Goal: Information Seeking & Learning: Learn about a topic

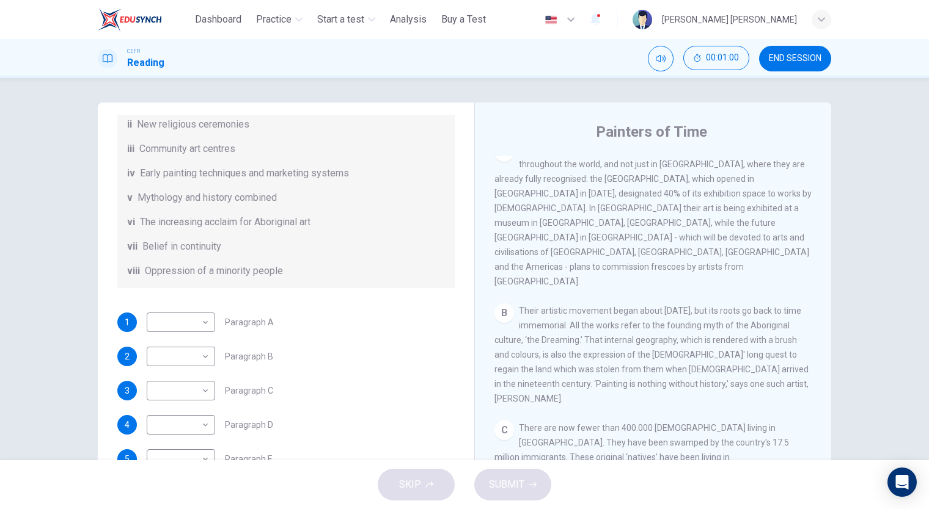
scroll to position [339, 0]
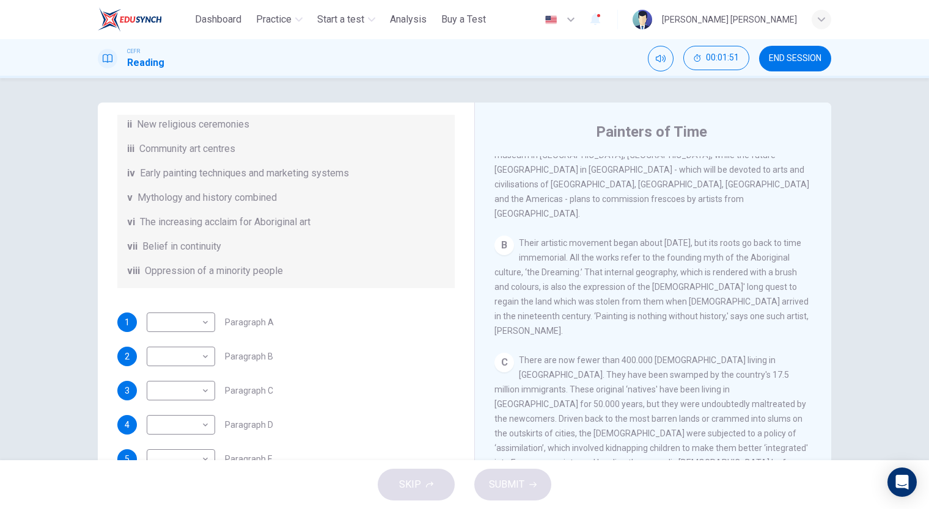
click at [382, 508] on div "SKIP SUBMIT" at bounding box center [464, 485] width 929 height 49
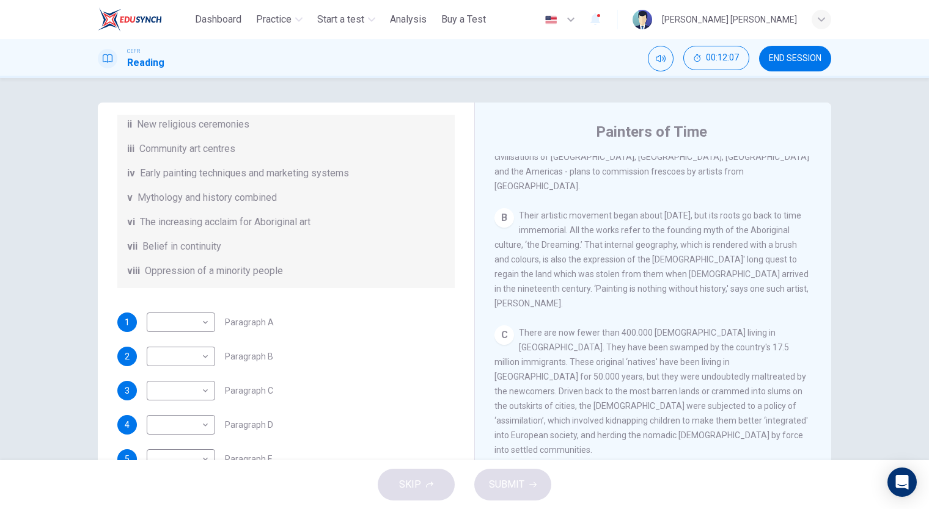
scroll to position [299, 0]
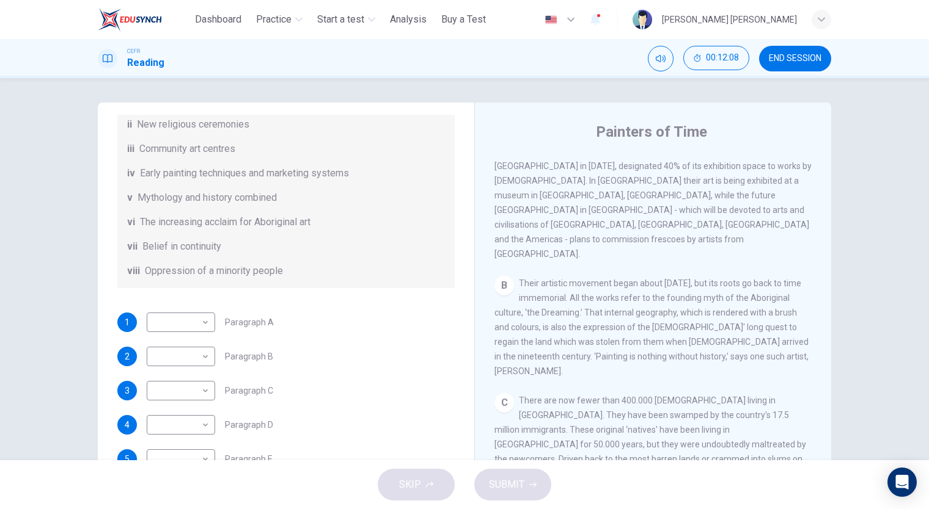
drag, startPoint x: 626, startPoint y: 294, endPoint x: 626, endPoint y: 307, distance: 13.5
click at [626, 307] on div "B Their artistic movement began about [DATE], but its roots go back to time imm…" at bounding box center [653, 327] width 318 height 103
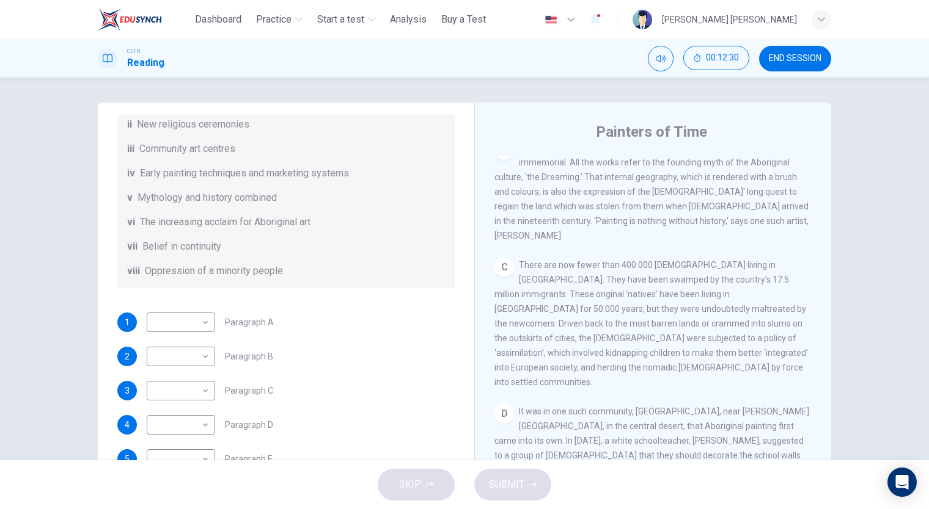
click at [204, 385] on body "This site uses cookies, as explained in our Privacy Policy . If you agree to th…" at bounding box center [464, 254] width 929 height 509
click at [162, 486] on li "viii" at bounding box center [177, 490] width 68 height 20
type input "****"
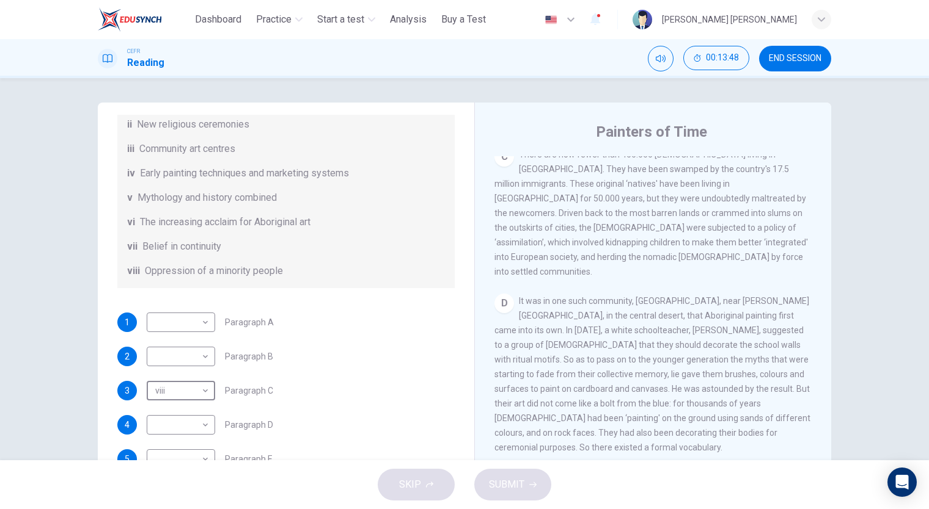
scroll to position [570, 0]
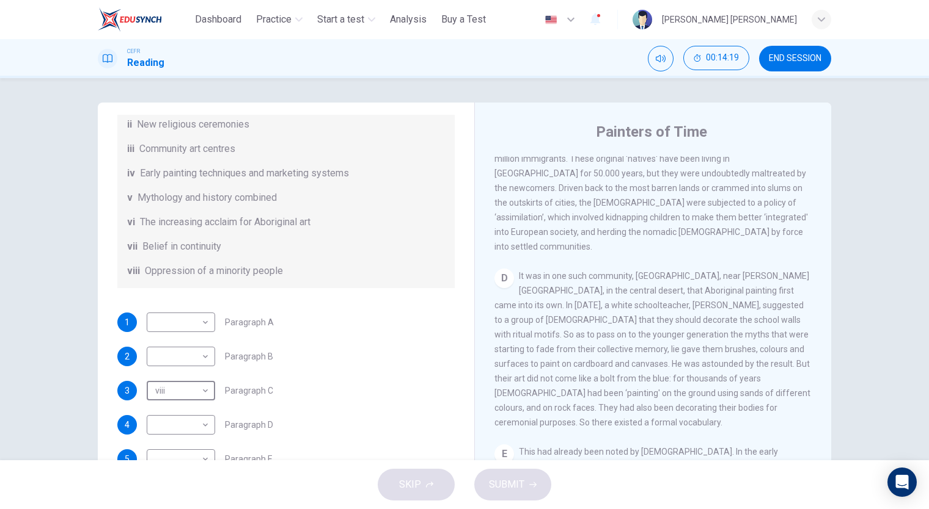
click at [486, 285] on div "Painters of Time CLICK TO ZOOM Click to Zoom A The works of [DEMOGRAPHIC_DATA] …" at bounding box center [652, 325] width 357 height 444
click at [177, 415] on body "This site uses cookies, as explained in our Privacy Policy . If you agree to th…" at bounding box center [464, 254] width 929 height 509
click at [178, 407] on li "iv" at bounding box center [177, 412] width 68 height 20
type input "**"
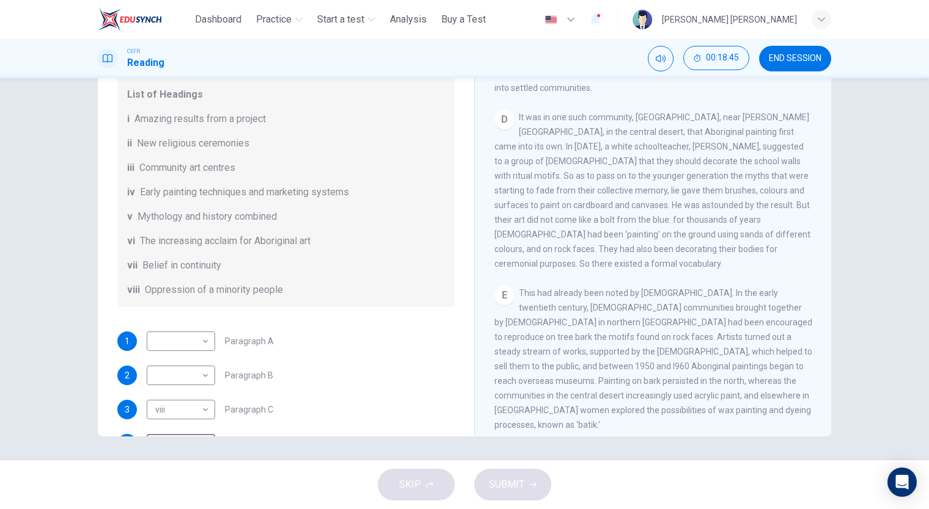
scroll to position [80, 0]
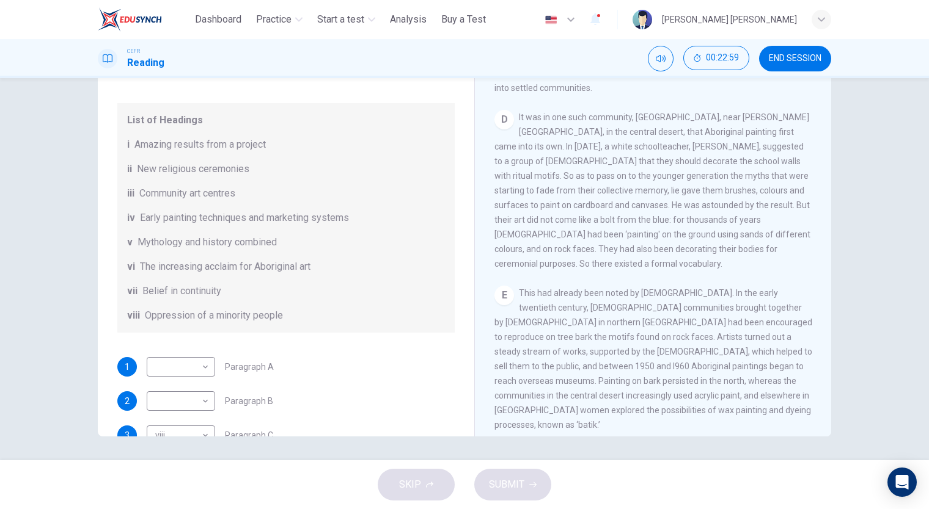
click at [404, 203] on div "List of Headings i Amazing results from a project ii New religious ceremonies i…" at bounding box center [285, 218] width 337 height 230
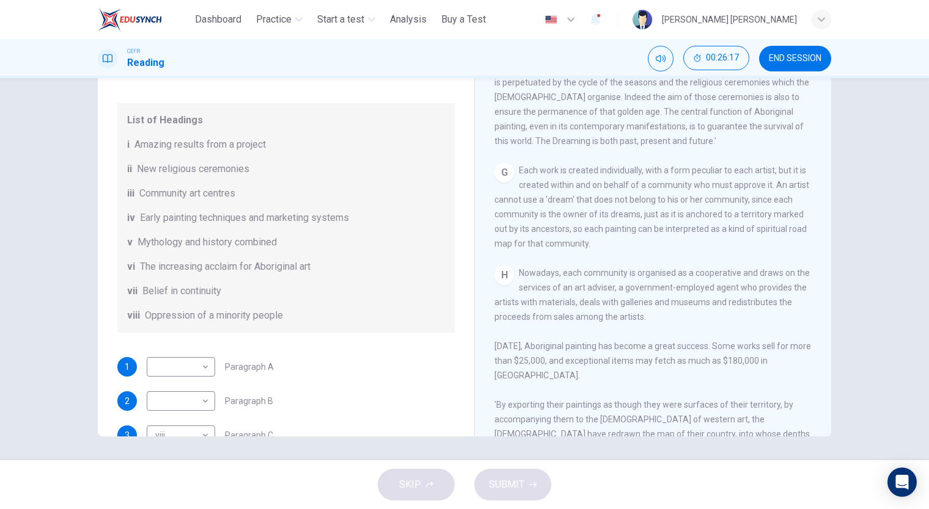
scroll to position [215, 0]
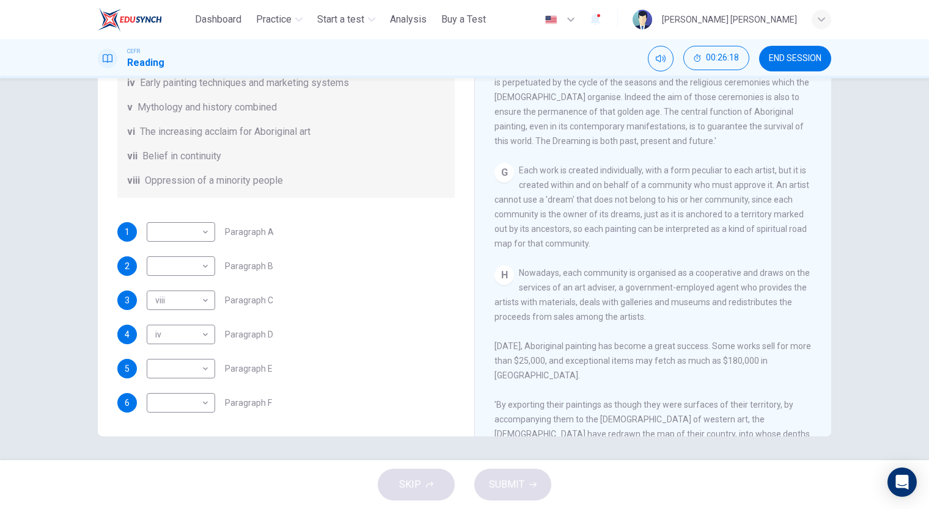
click at [180, 404] on body "This site uses cookies, as explained in our Privacy Policy . If you agree to th…" at bounding box center [464, 254] width 929 height 509
click at [318, 340] on div at bounding box center [464, 254] width 929 height 509
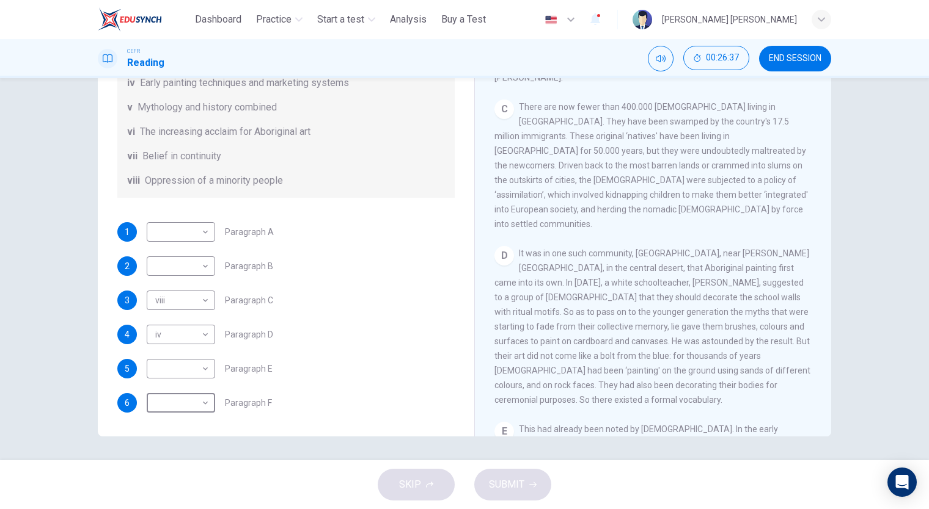
scroll to position [638, 0]
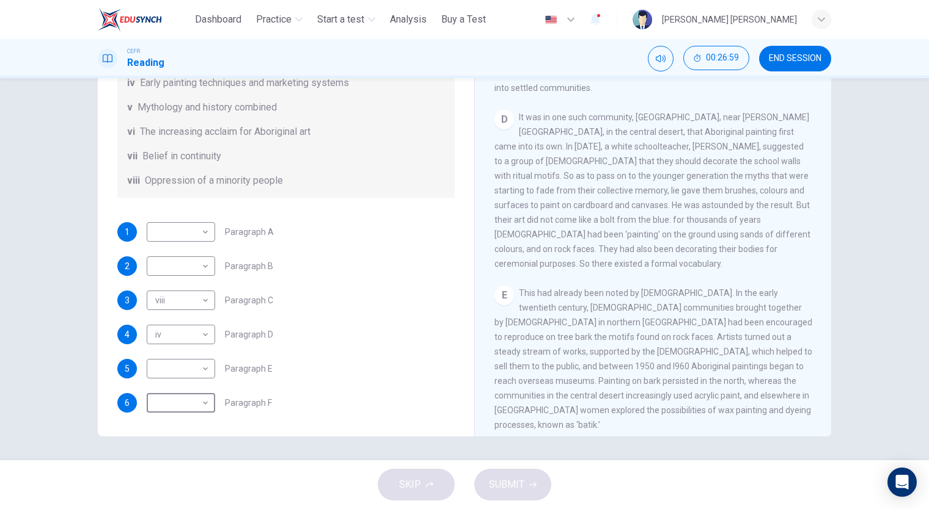
click at [184, 379] on body "This site uses cookies, as explained in our Privacy Policy . If you agree to th…" at bounding box center [464, 254] width 929 height 509
click at [169, 407] on li "iv" at bounding box center [177, 412] width 68 height 20
type input "**"
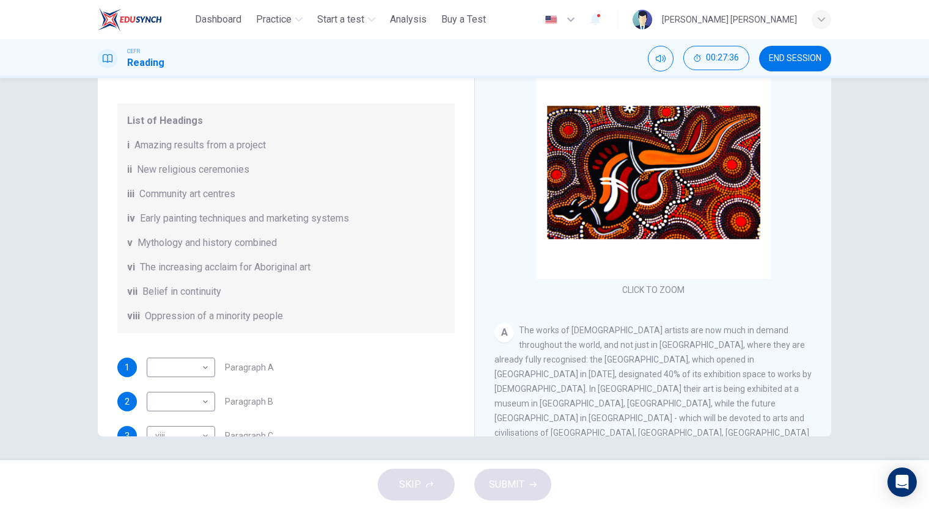
scroll to position [68, 0]
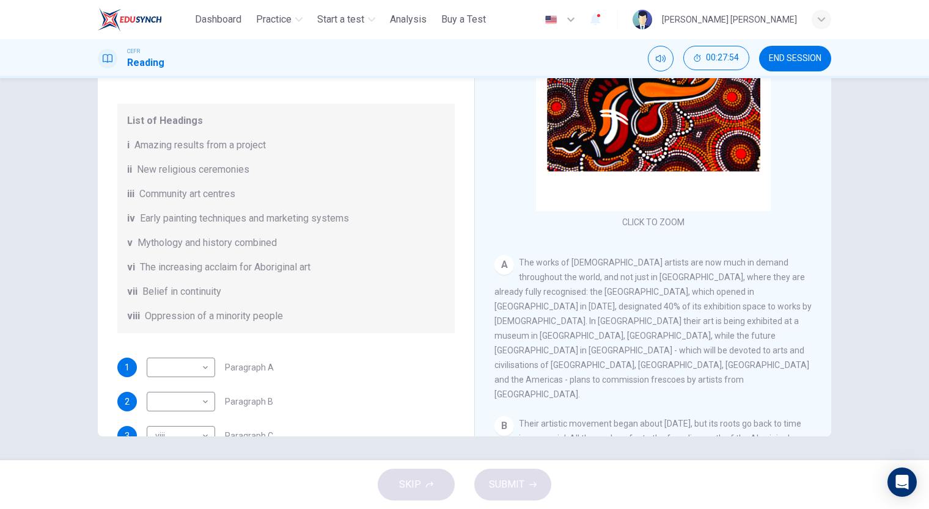
click at [190, 359] on body "This site uses cookies, as explained in our Privacy Policy . If you agree to th…" at bounding box center [464, 254] width 929 height 509
click at [188, 352] on li "i" at bounding box center [177, 353] width 68 height 20
type input "*"
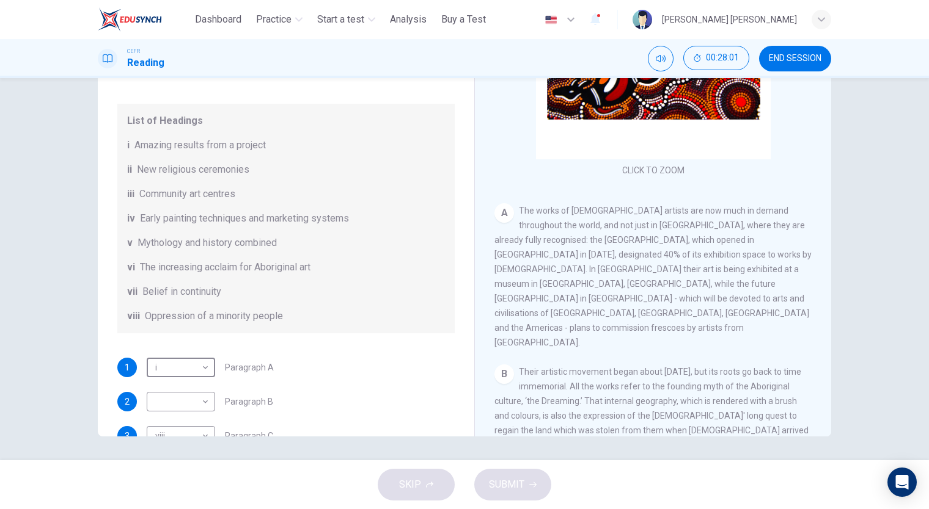
scroll to position [136, 0]
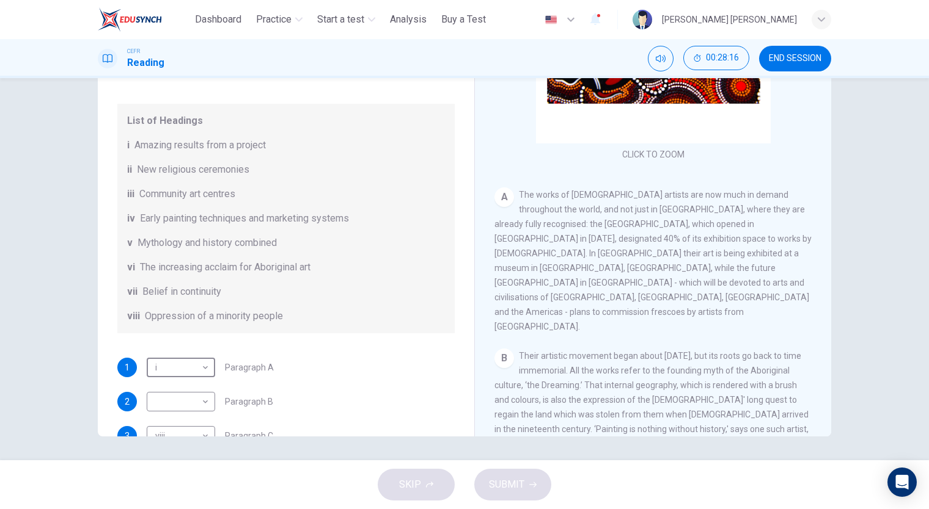
click at [183, 392] on body "This site uses cookies, as explained in our Privacy Policy . If you agree to th…" at bounding box center [464, 254] width 929 height 509
click at [186, 429] on li "v" at bounding box center [177, 432] width 68 height 20
type input "*"
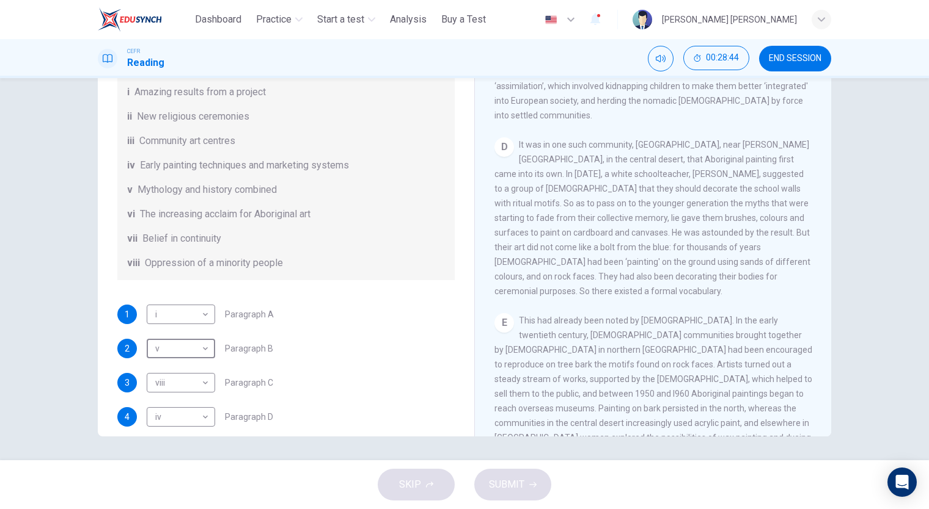
scroll to position [147, 0]
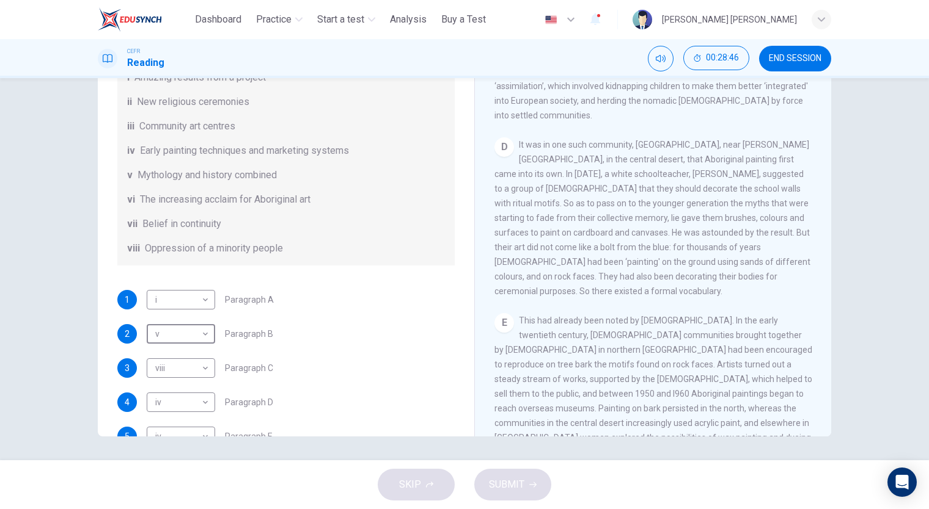
click at [194, 398] on body "This site uses cookies, as explained in our Privacy Policy . If you agree to th…" at bounding box center [464, 254] width 929 height 509
click at [176, 469] on li "vii" at bounding box center [177, 471] width 68 height 20
type input "***"
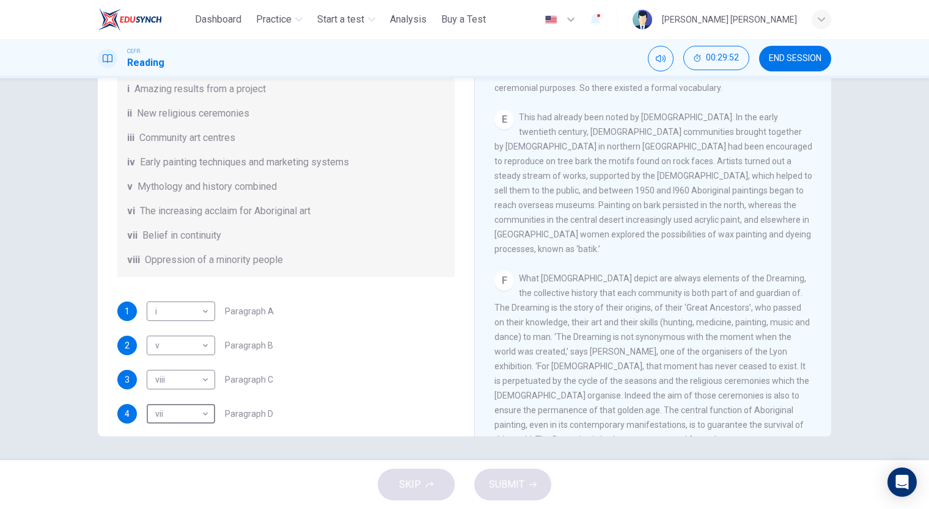
scroll to position [215, 0]
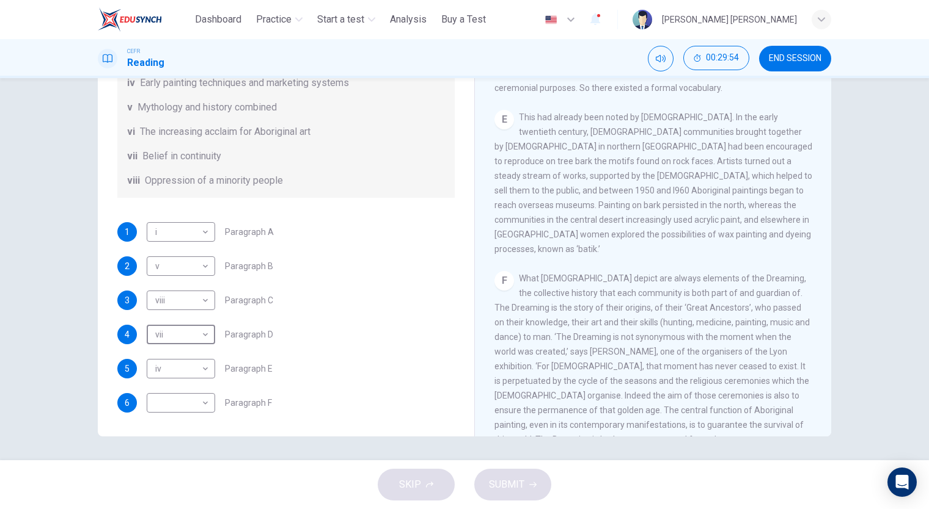
click at [190, 393] on body "This site uses cookies, as explained in our Privacy Policy . If you agree to th…" at bounding box center [464, 254] width 929 height 509
click at [163, 463] on li "vii" at bounding box center [177, 471] width 68 height 20
type input "***"
click at [191, 328] on body "This site uses cookies, as explained in our Privacy Policy . If you agree to th…" at bounding box center [464, 254] width 929 height 509
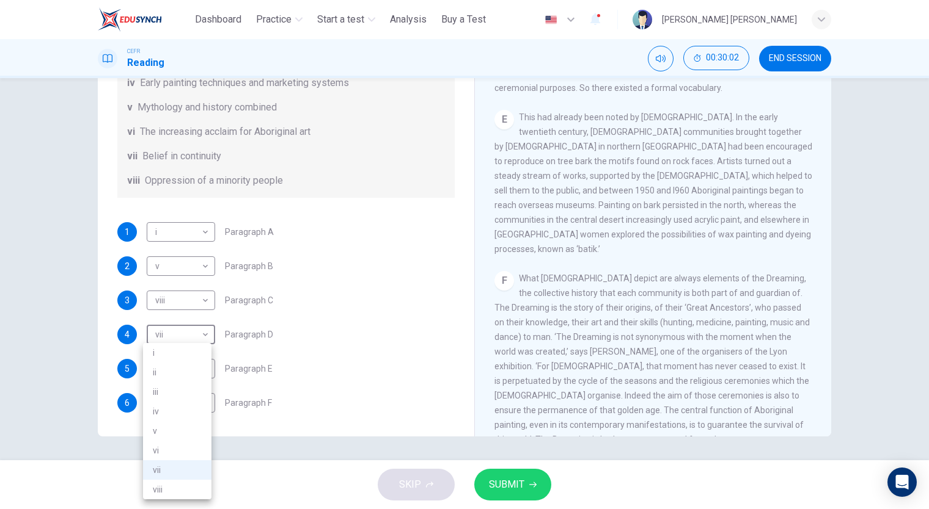
click at [562, 239] on div at bounding box center [464, 254] width 929 height 509
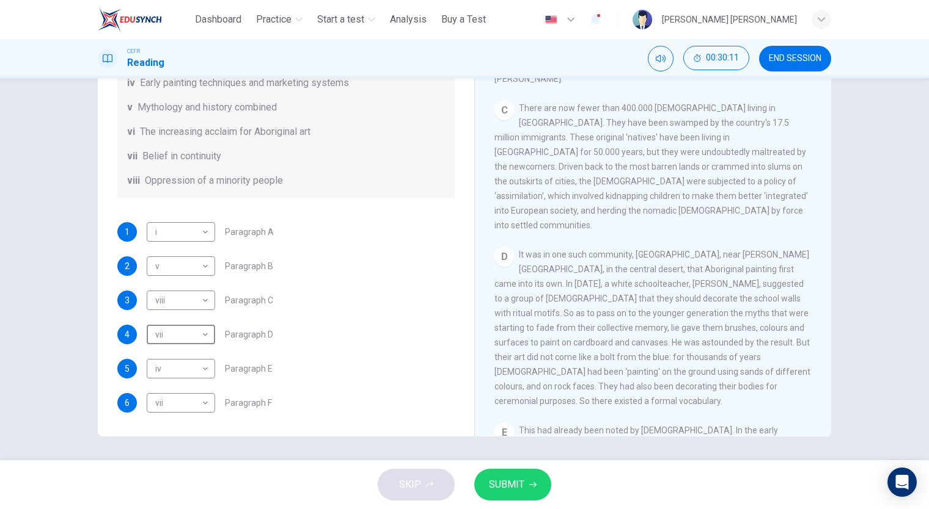
scroll to position [542, 0]
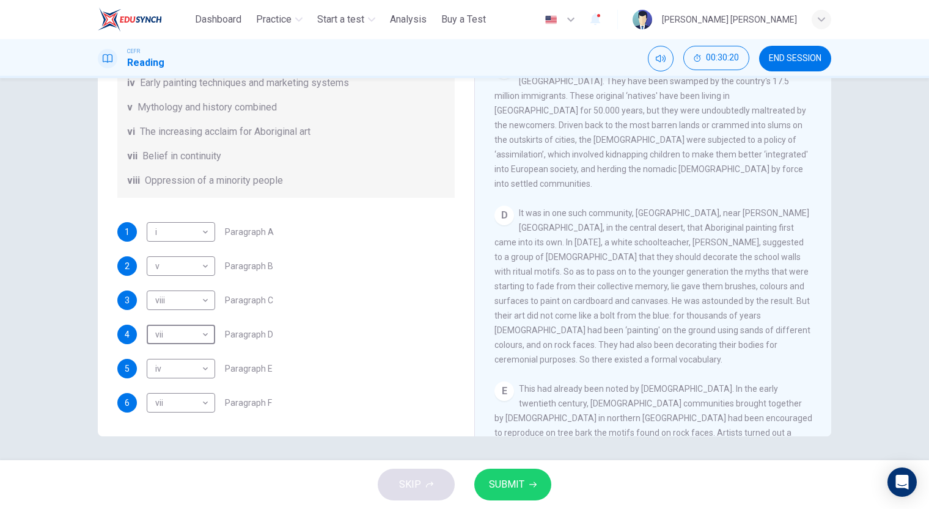
click at [188, 332] on body "This site uses cookies, as explained in our Privacy Policy . If you agree to th…" at bounding box center [464, 254] width 929 height 509
click at [162, 447] on li "vi" at bounding box center [177, 451] width 68 height 20
type input "**"
click at [197, 230] on body "This site uses cookies, as explained in our Privacy Policy . If you agree to th…" at bounding box center [464, 254] width 929 height 509
click at [189, 350] on li "vi" at bounding box center [177, 349] width 68 height 20
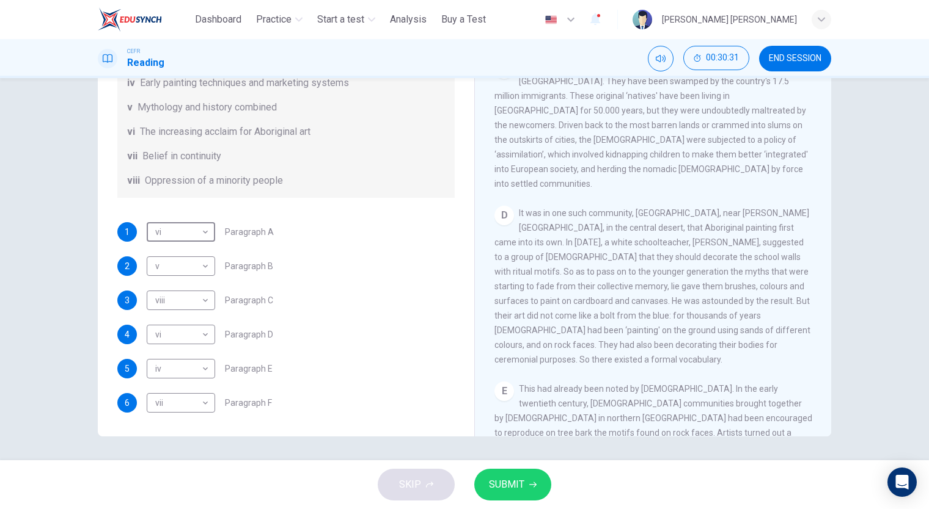
type input "**"
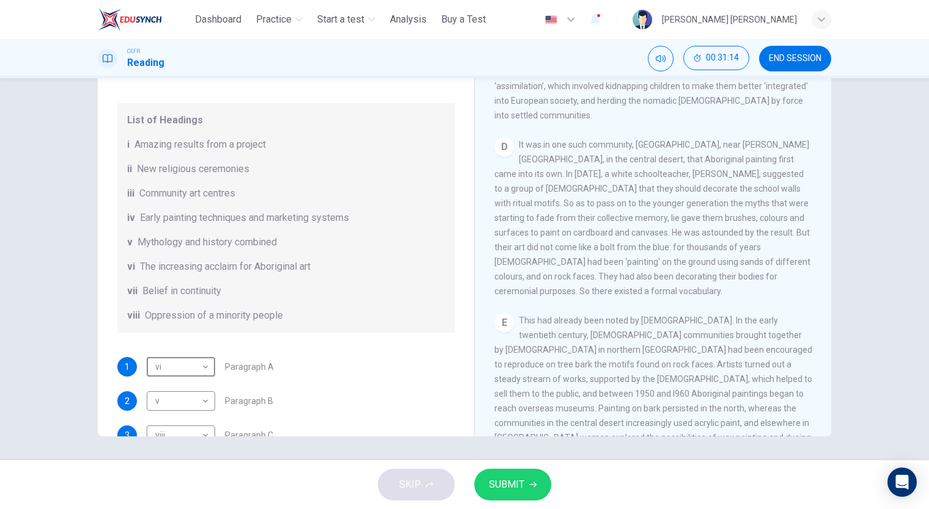
scroll to position [215, 0]
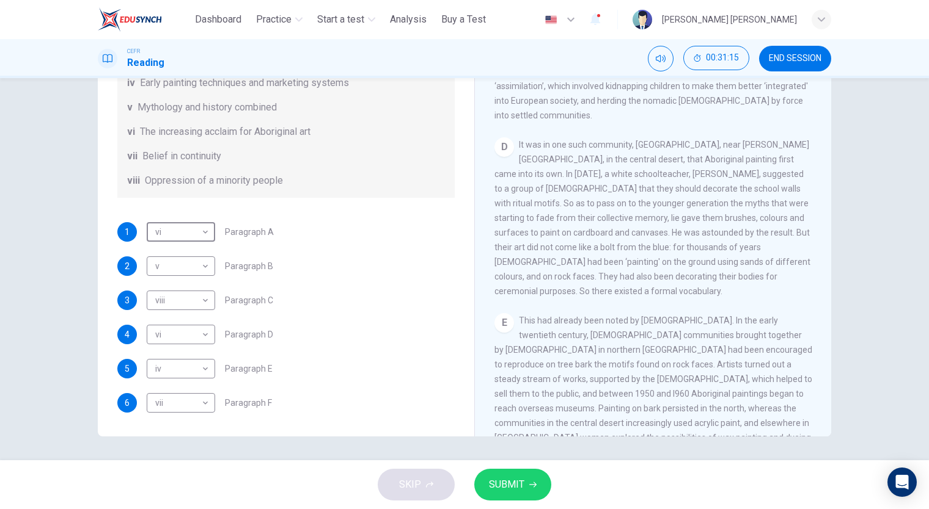
click at [202, 331] on body "This site uses cookies, as explained in our Privacy Policy . If you agree to th…" at bounding box center [464, 254] width 929 height 509
click at [199, 390] on li "iii" at bounding box center [177, 392] width 68 height 20
type input "***"
click at [480, 485] on button "SUBMIT" at bounding box center [512, 485] width 77 height 32
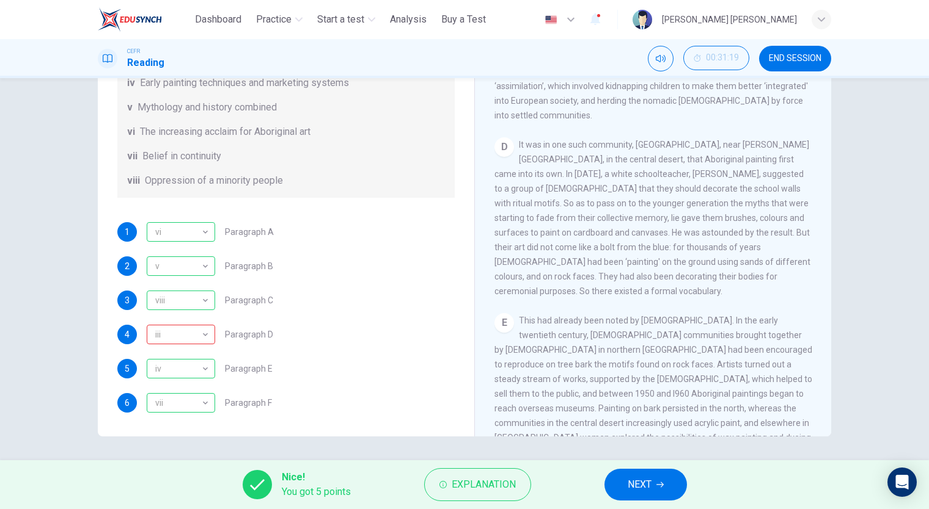
click at [444, 488] on icon "button" at bounding box center [442, 484] width 7 height 7
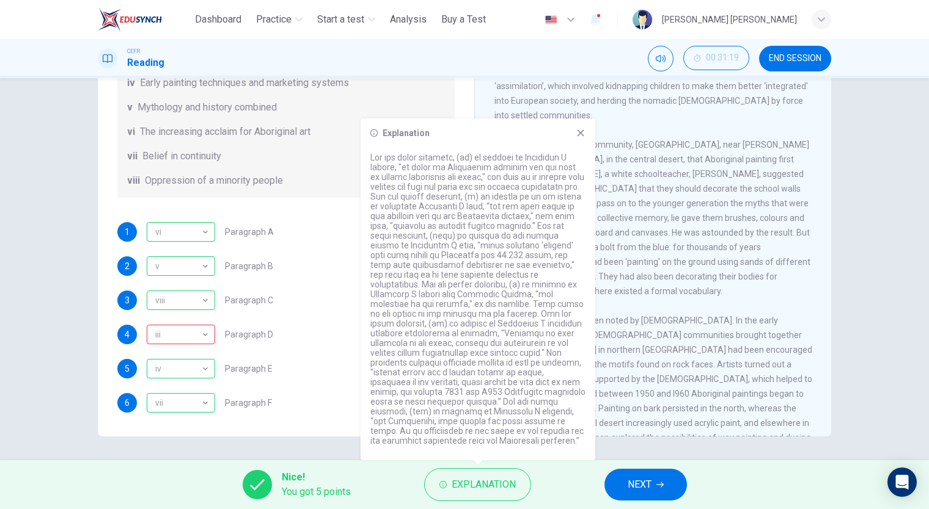
click at [444, 488] on icon "button" at bounding box center [442, 484] width 7 height 7
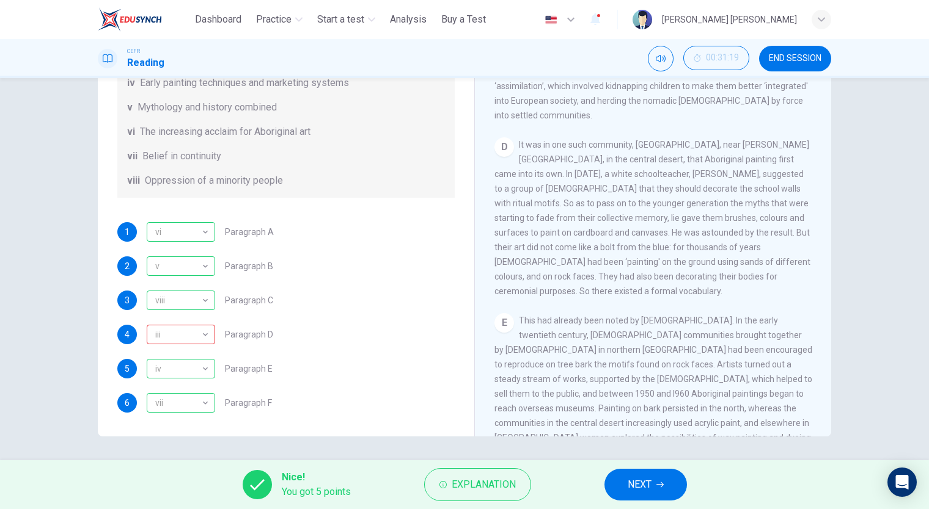
click at [332, 387] on div "1 vi ** ​ Paragraph A 2 v * ​ Paragraph B 3 viii **** ​ Paragraph C 4 iii *** ​…" at bounding box center [285, 317] width 337 height 191
click at [626, 481] on button "NEXT" at bounding box center [645, 485] width 82 height 32
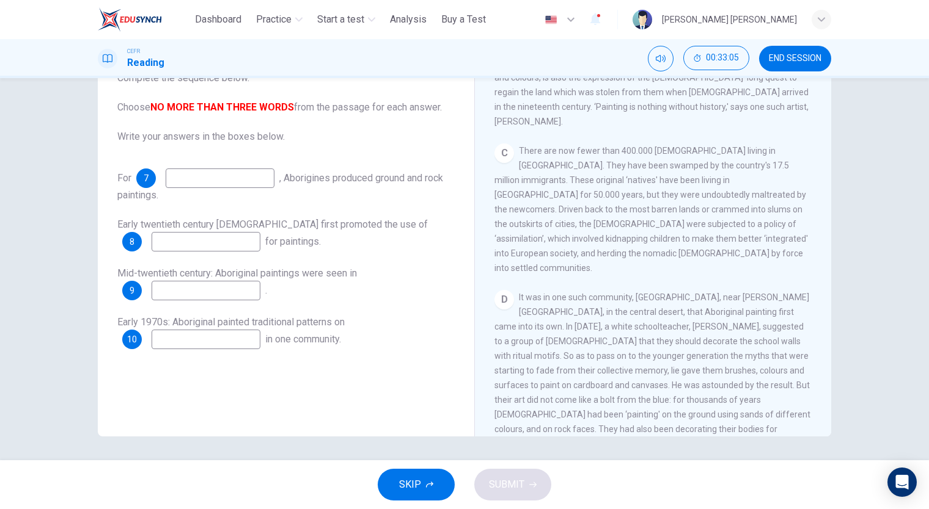
scroll to position [475, 0]
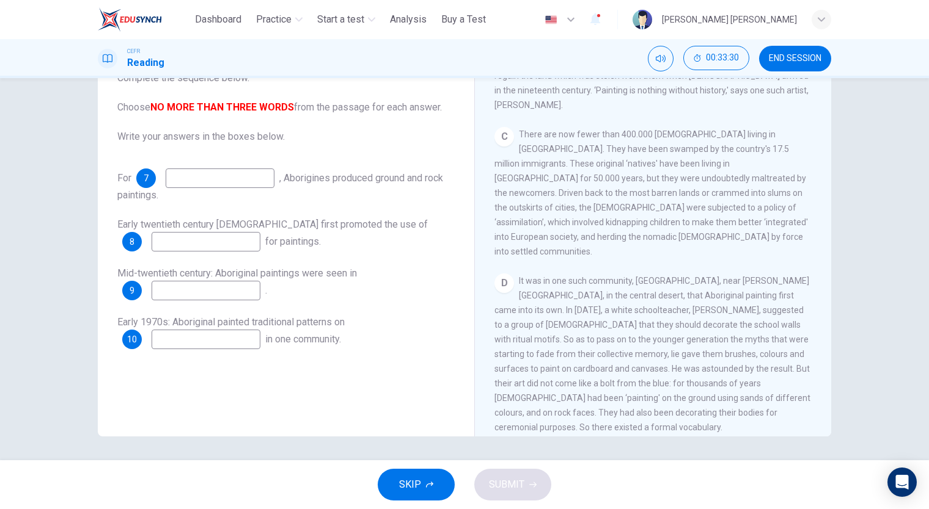
click at [205, 346] on input at bounding box center [205, 340] width 109 height 20
type input "**********"
click at [260, 281] on input at bounding box center [205, 291] width 109 height 20
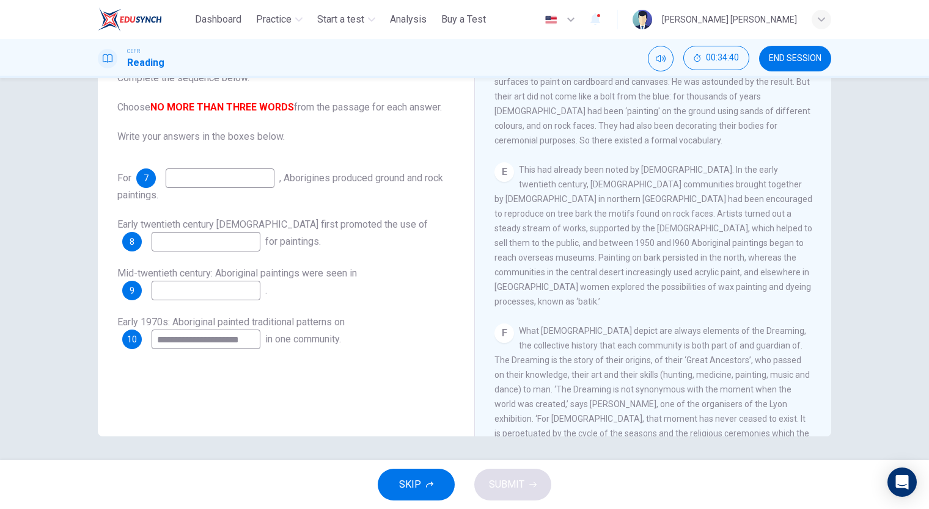
scroll to position [746, 0]
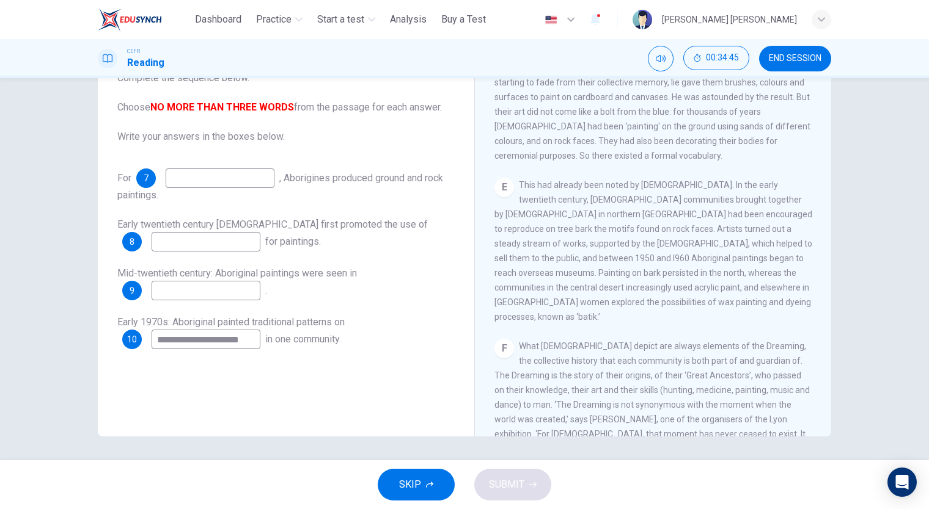
click at [222, 236] on input at bounding box center [205, 242] width 109 height 20
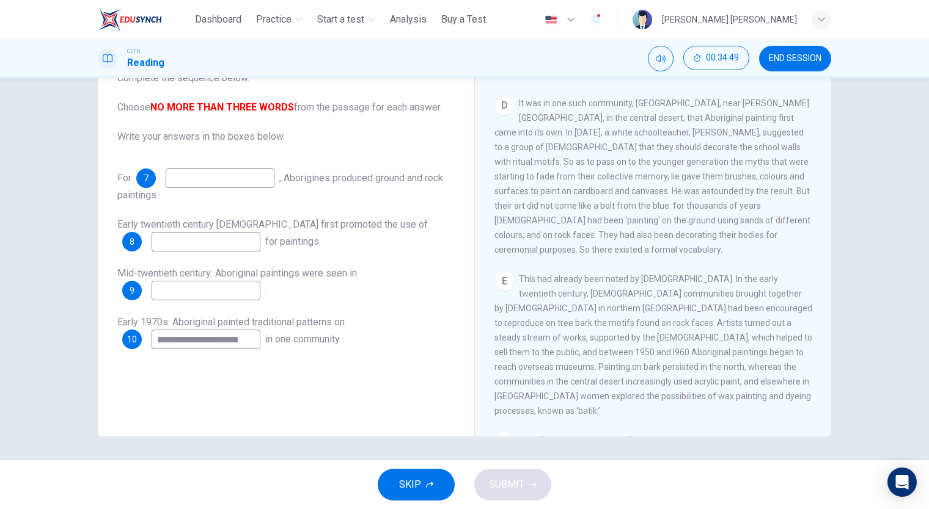
scroll to position [611, 0]
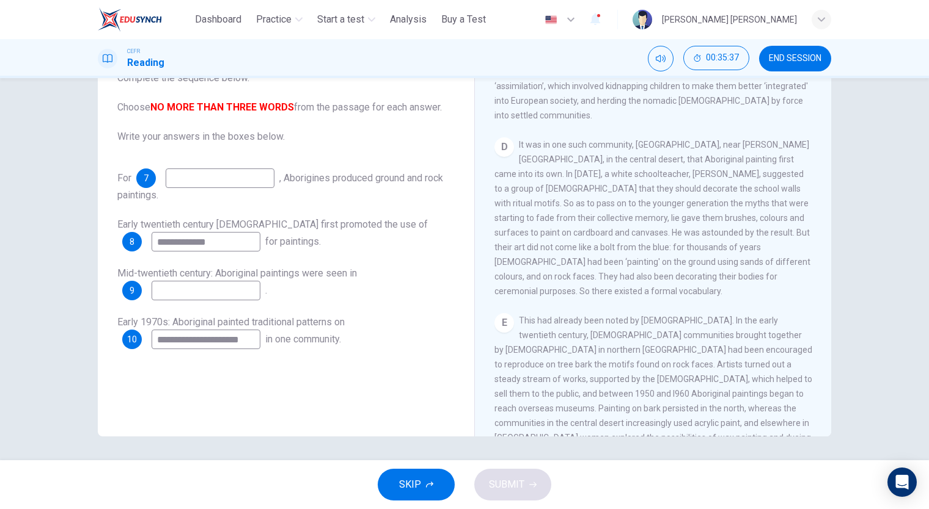
type input "**********"
click at [236, 290] on input at bounding box center [205, 291] width 109 height 20
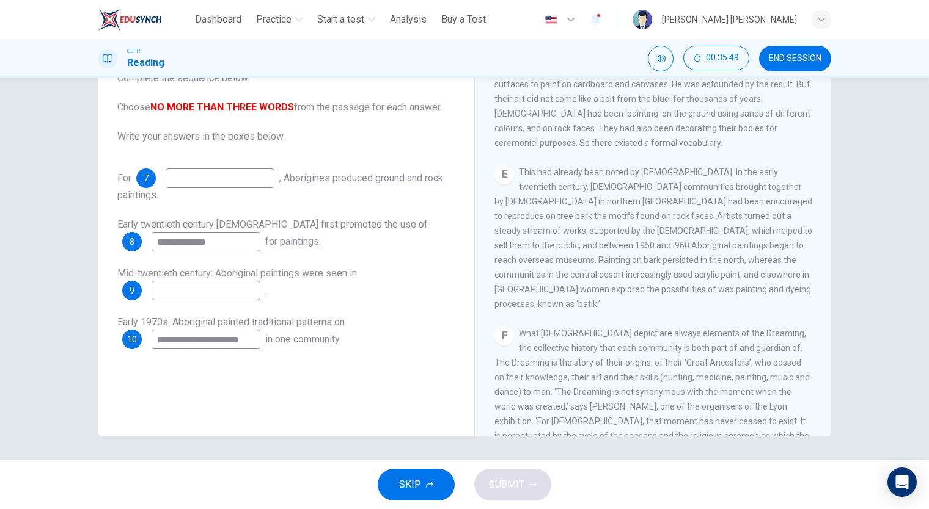
scroll to position [746, 0]
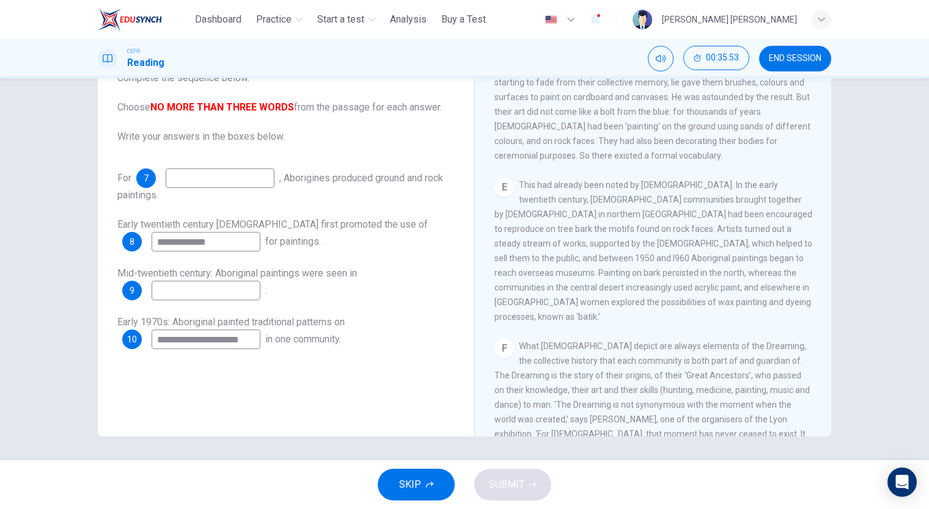
click at [255, 175] on input at bounding box center [220, 179] width 109 height 20
type input "**********"
click at [228, 285] on input at bounding box center [205, 291] width 109 height 20
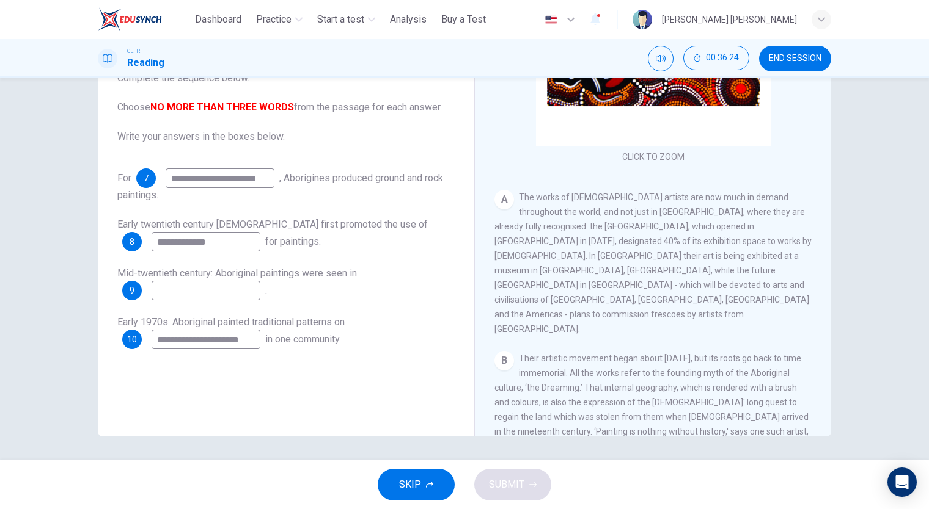
scroll to position [136, 0]
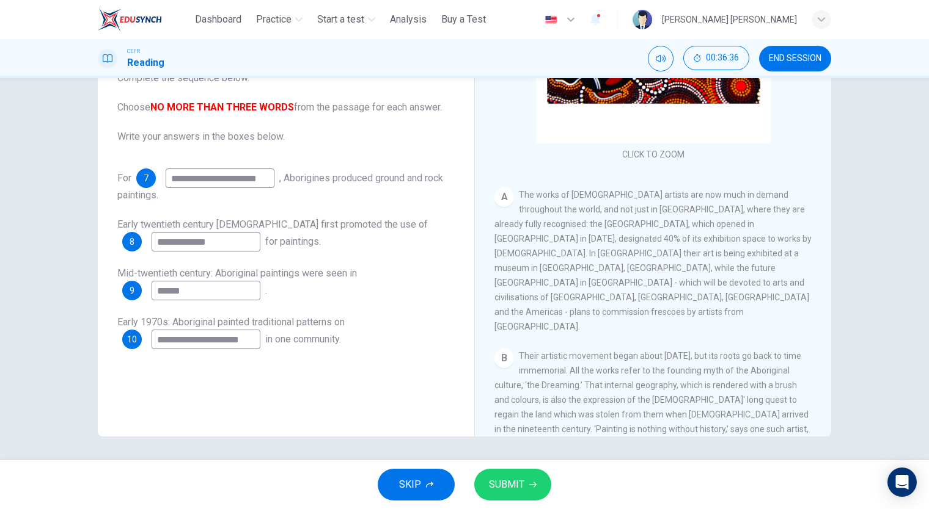
type input "******"
click at [503, 488] on span "SUBMIT" at bounding box center [506, 484] width 35 height 17
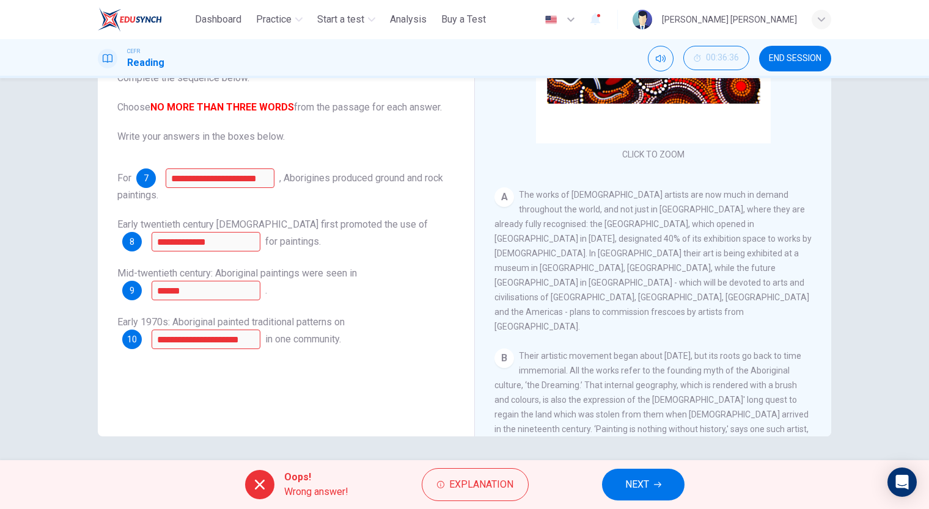
click at [433, 489] on button "Explanation" at bounding box center [475, 485] width 107 height 33
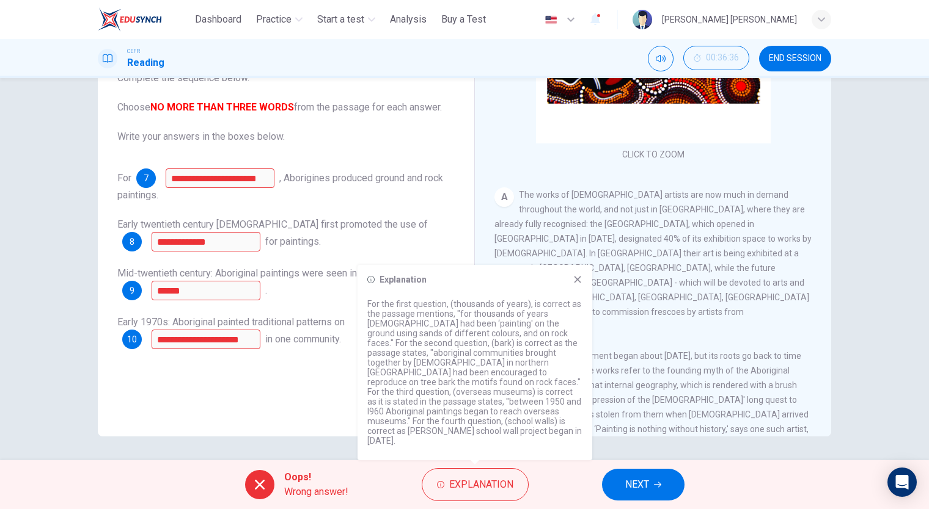
click at [677, 480] on button "NEXT" at bounding box center [643, 485] width 82 height 32
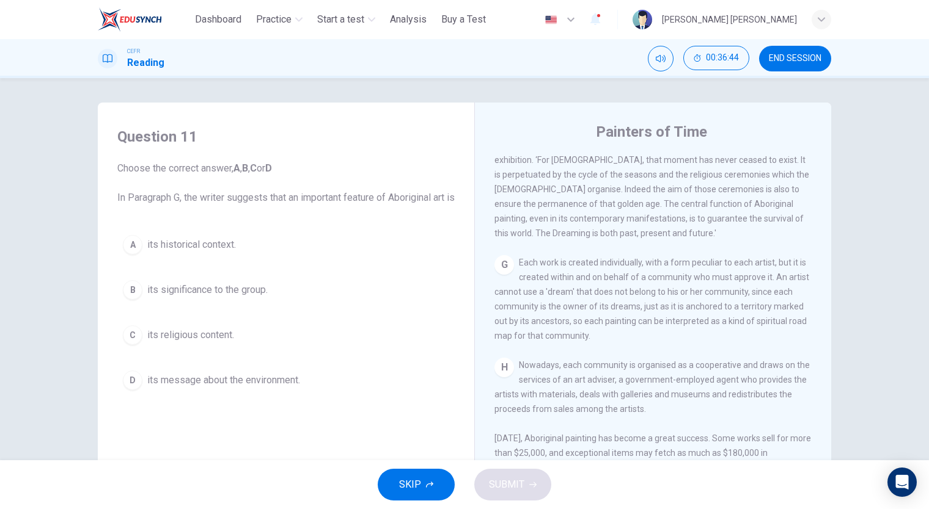
scroll to position [1113, 0]
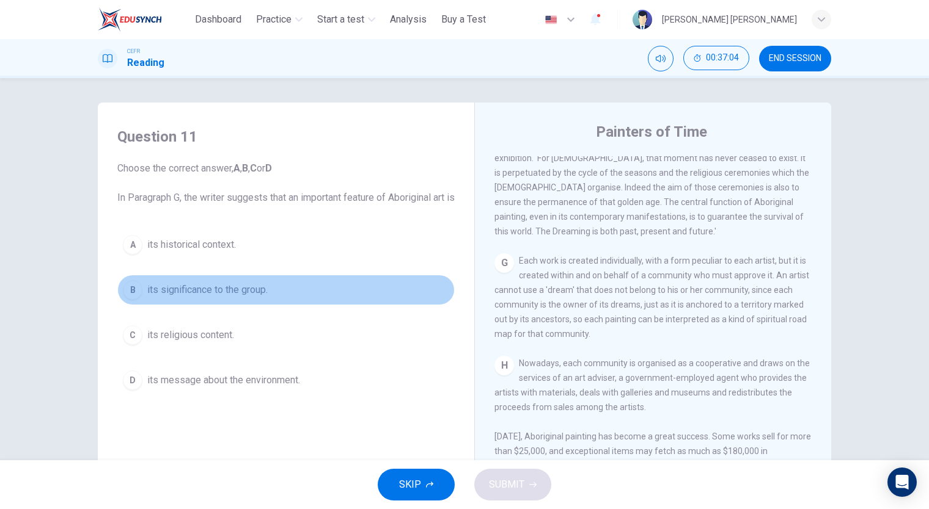
click at [133, 300] on div "B" at bounding box center [133, 290] width 20 height 20
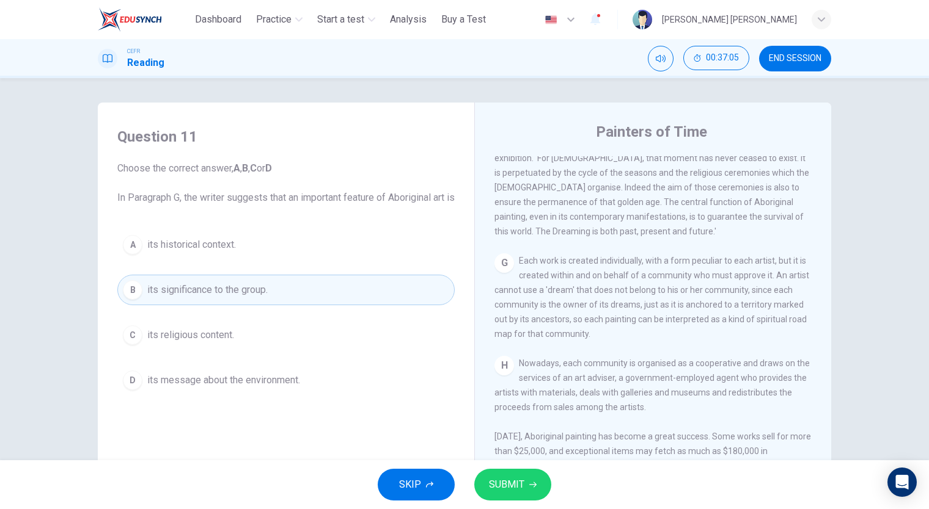
click at [520, 486] on span "SUBMIT" at bounding box center [506, 484] width 35 height 17
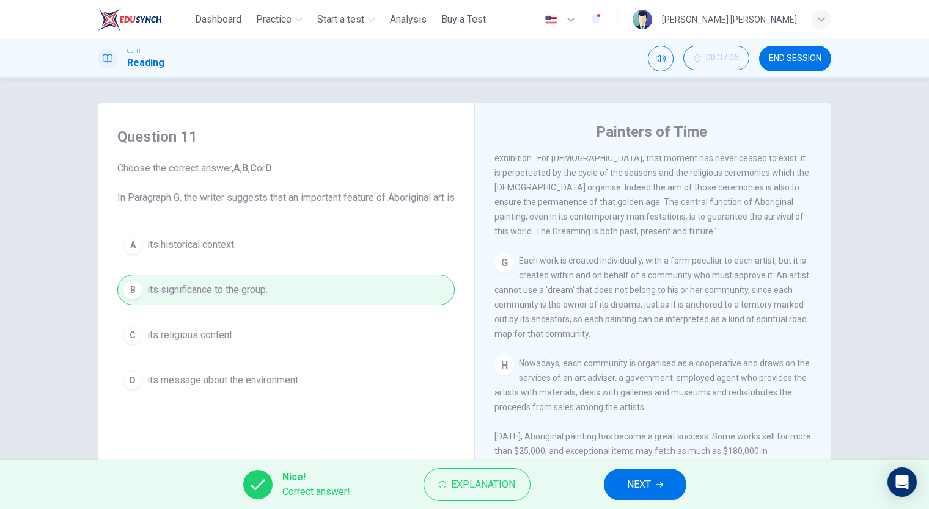
click at [648, 495] on button "NEXT" at bounding box center [645, 485] width 82 height 32
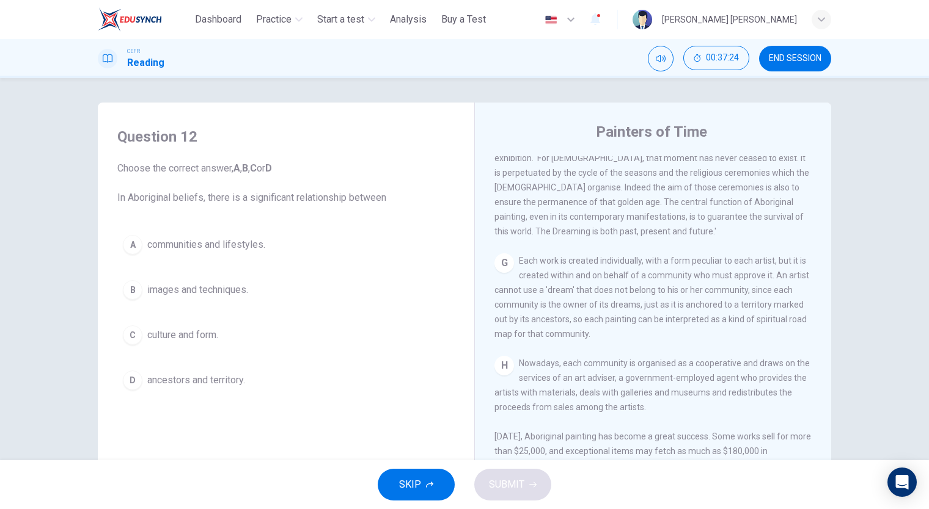
click at [126, 292] on div "B" at bounding box center [133, 290] width 20 height 20
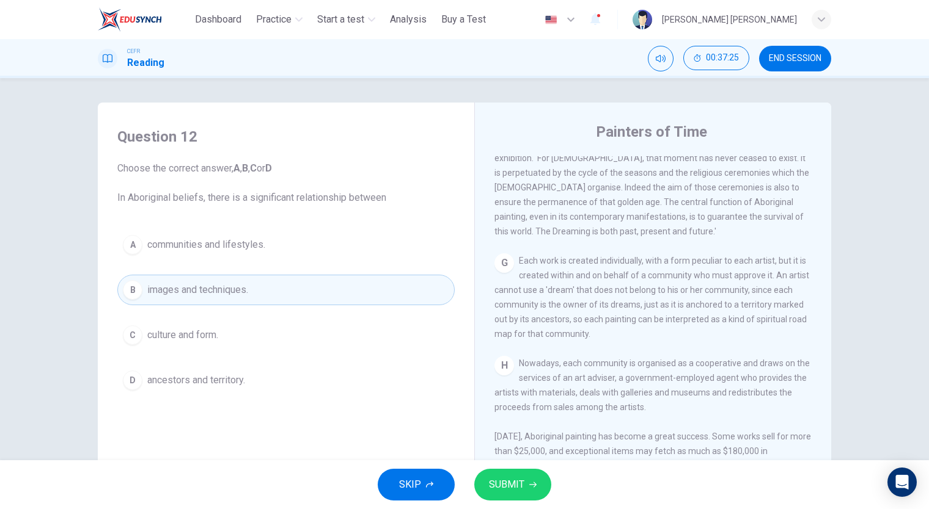
click at [506, 474] on button "SUBMIT" at bounding box center [512, 485] width 77 height 32
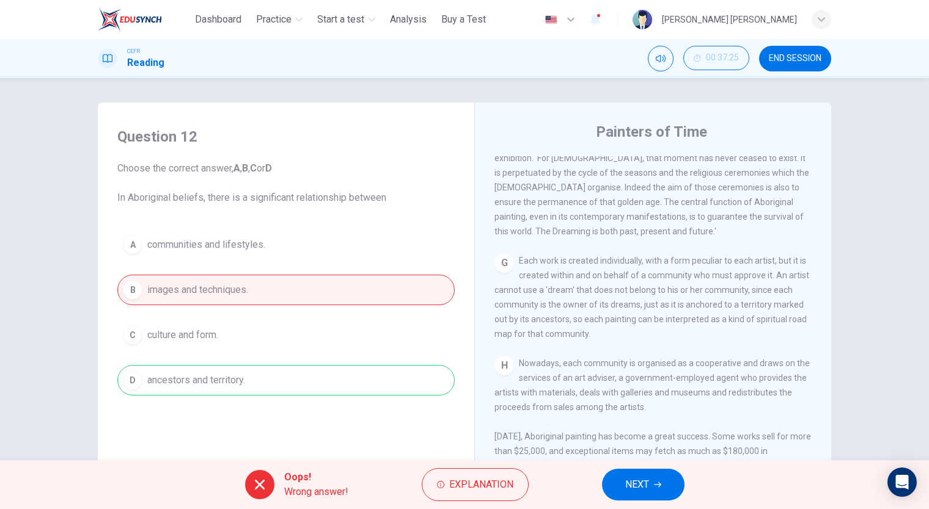
click at [494, 474] on button "Explanation" at bounding box center [475, 485] width 107 height 33
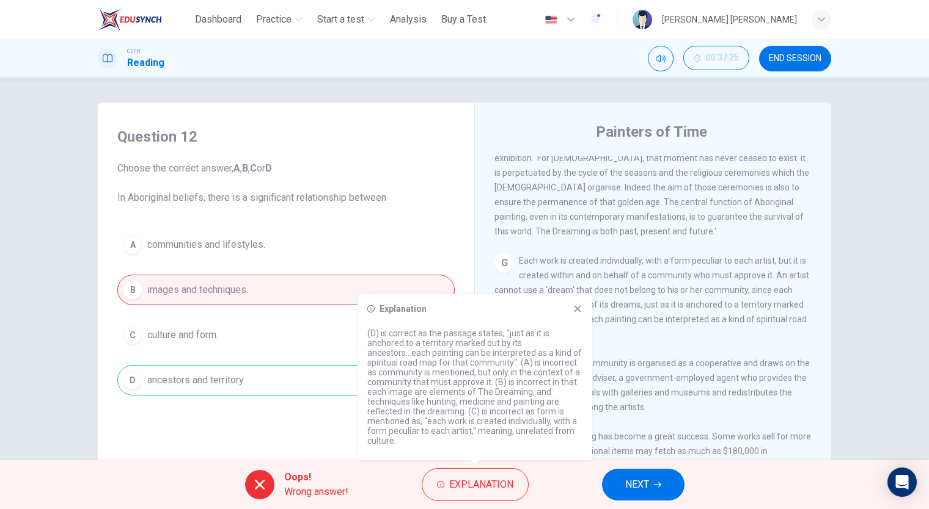
click at [621, 492] on button "NEXT" at bounding box center [643, 485] width 82 height 32
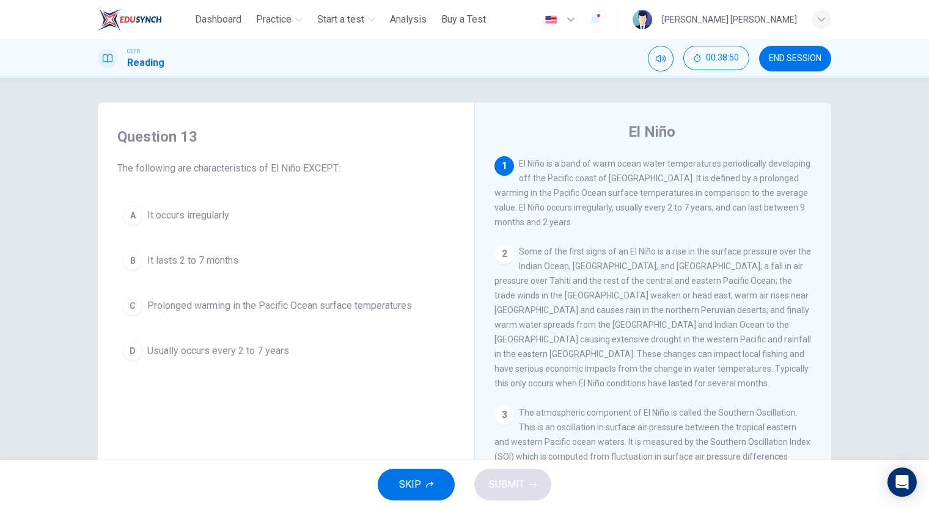
click at [500, 254] on div "2" at bounding box center [504, 254] width 20 height 20
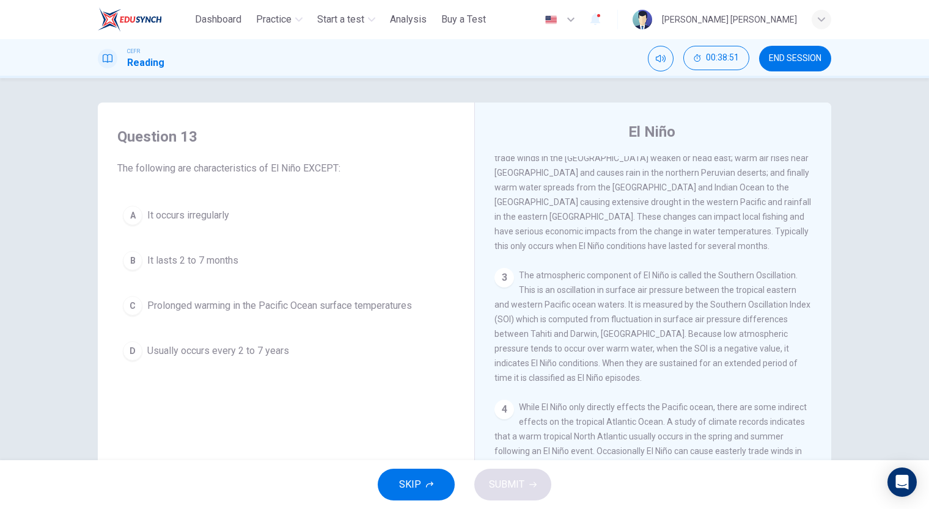
scroll to position [0, 0]
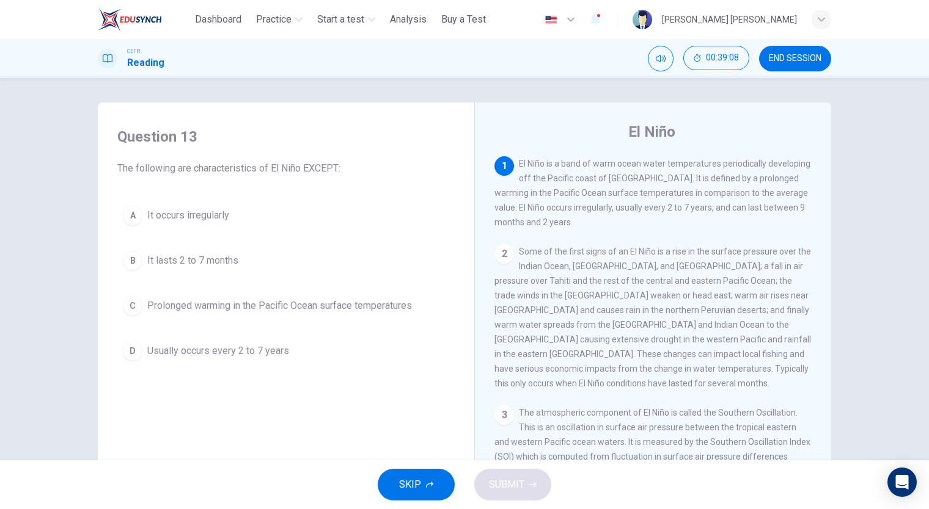
click at [172, 258] on span "It lasts 2 to 7 months" at bounding box center [192, 261] width 91 height 15
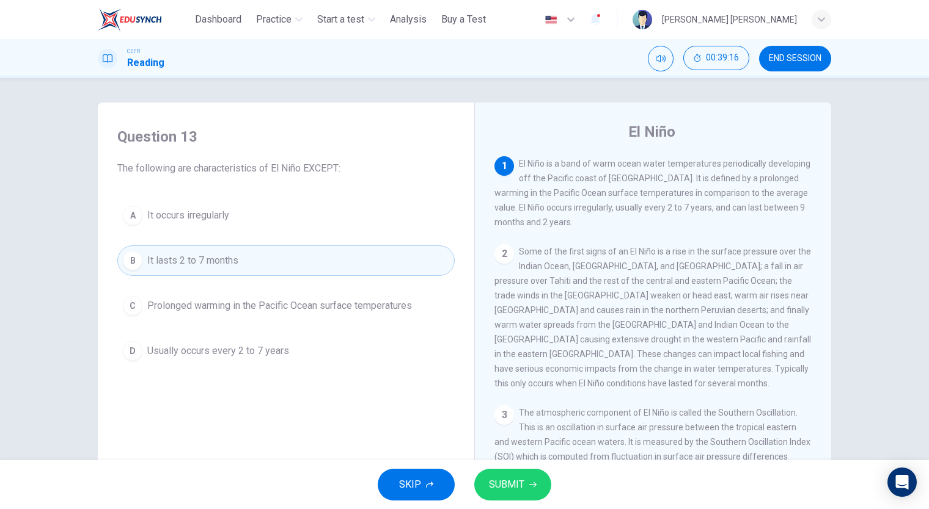
click at [525, 491] on button "SUBMIT" at bounding box center [512, 485] width 77 height 32
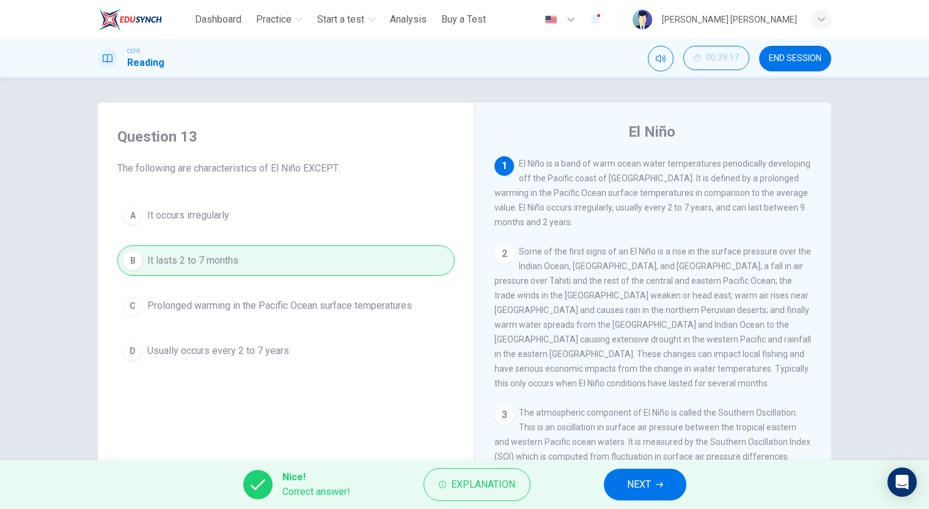
click at [640, 487] on span "NEXT" at bounding box center [639, 484] width 24 height 17
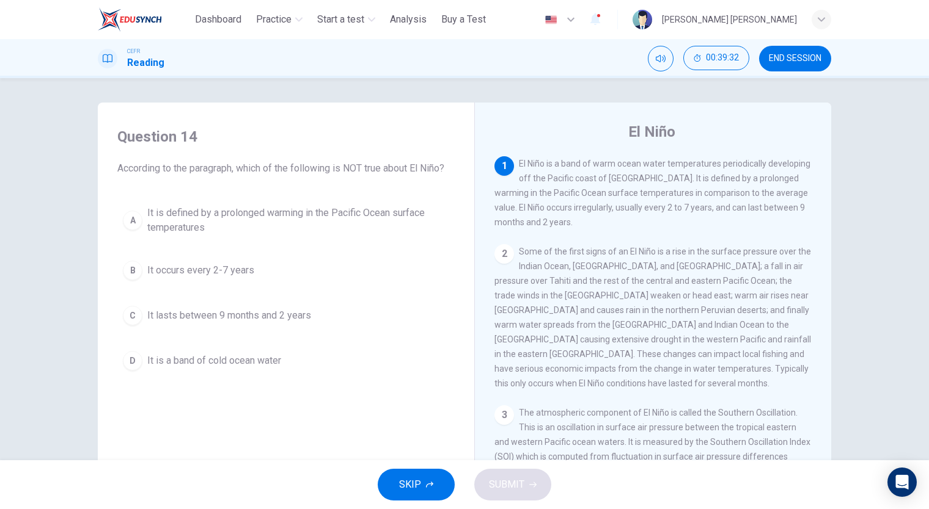
click at [127, 351] on div "D" at bounding box center [133, 361] width 20 height 20
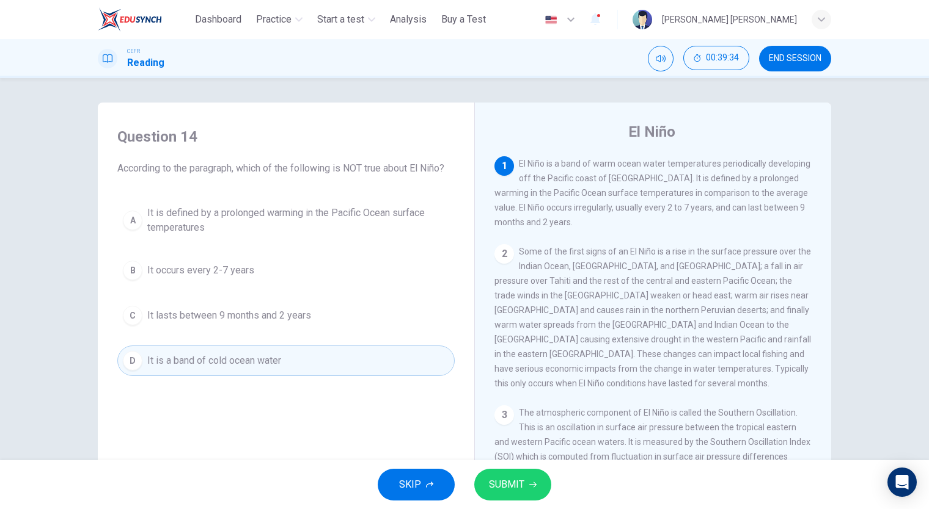
click at [541, 493] on button "SUBMIT" at bounding box center [512, 485] width 77 height 32
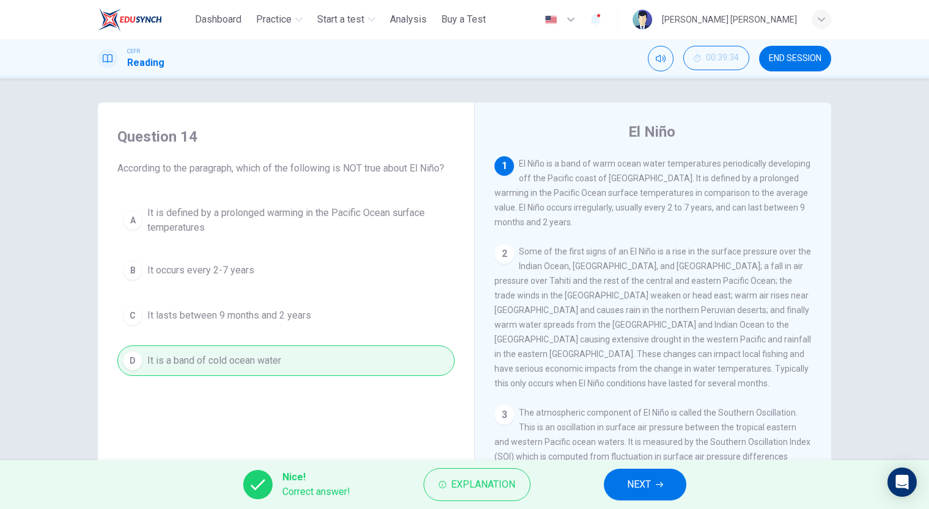
click at [633, 484] on span "NEXT" at bounding box center [639, 484] width 24 height 17
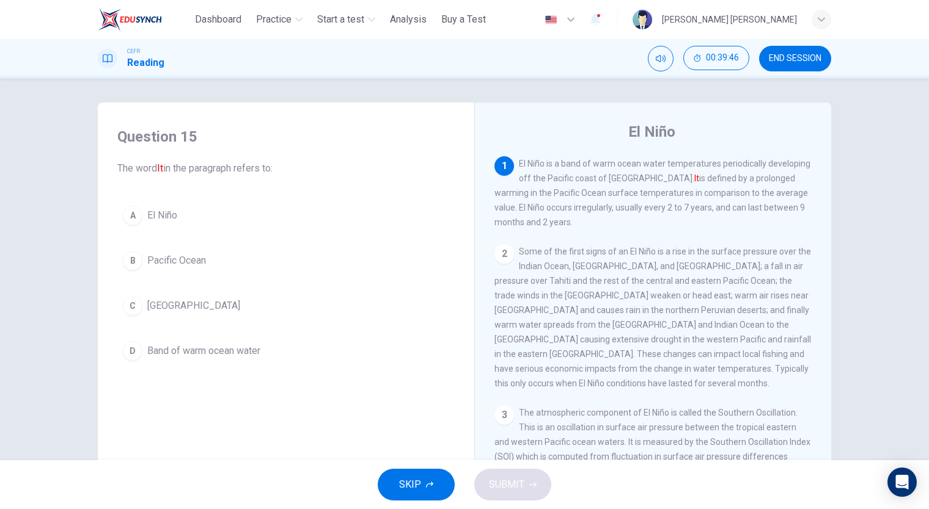
click at [134, 202] on button "A El Niño" at bounding box center [285, 215] width 337 height 31
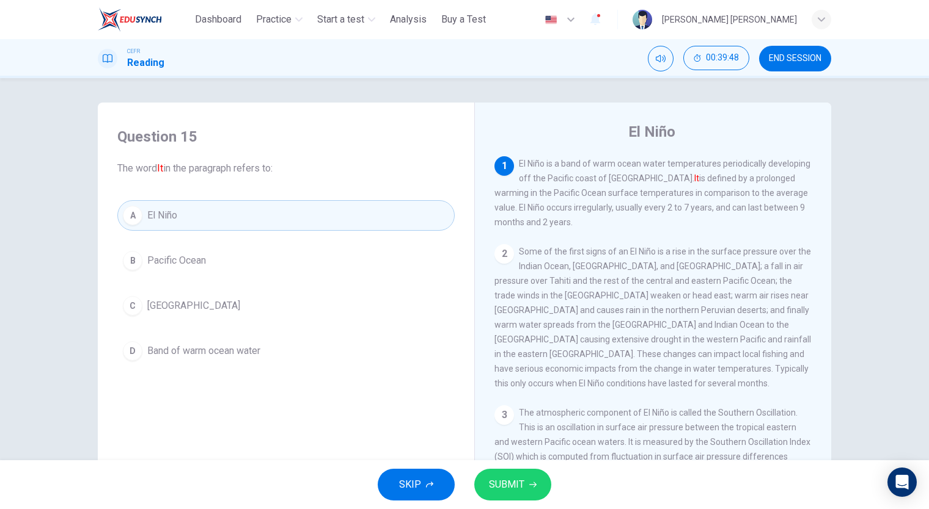
click at [530, 493] on button "SUBMIT" at bounding box center [512, 485] width 77 height 32
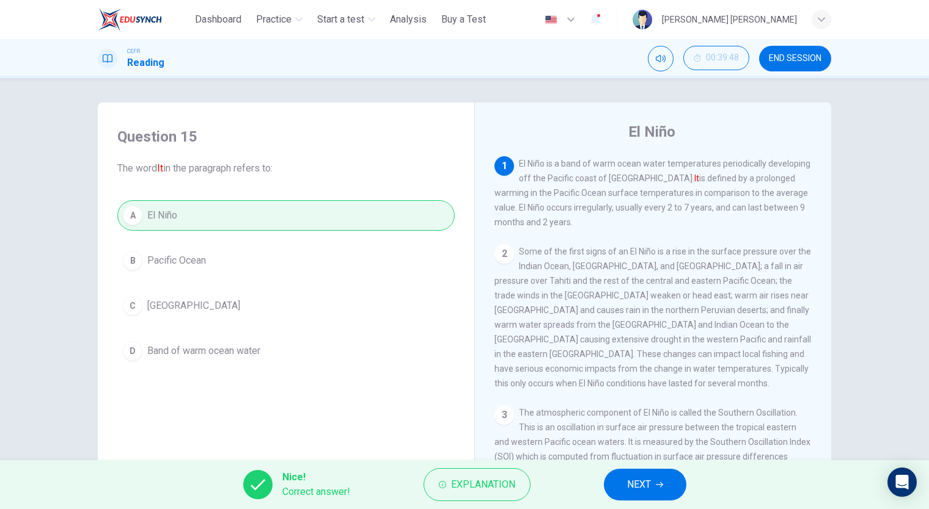
click at [648, 484] on span "NEXT" at bounding box center [639, 484] width 24 height 17
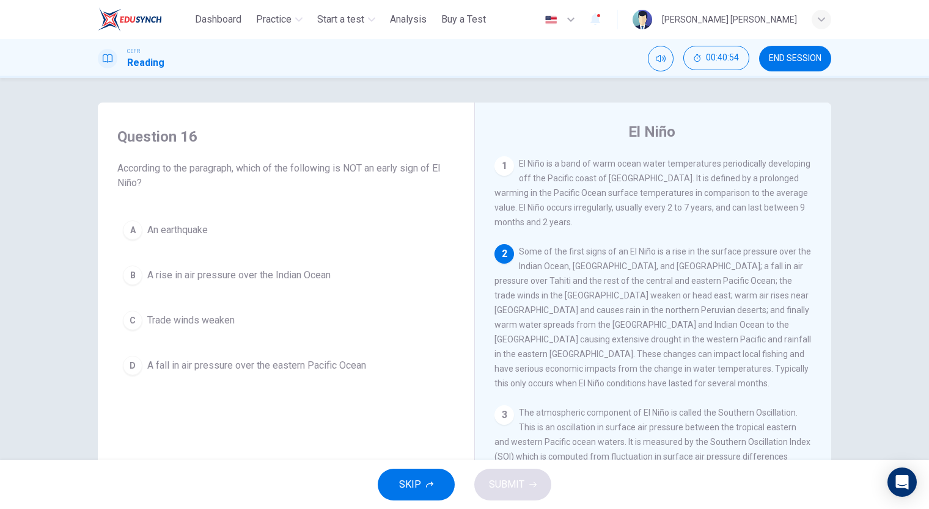
click at [151, 231] on span "An earthquake" at bounding box center [177, 230] width 60 height 15
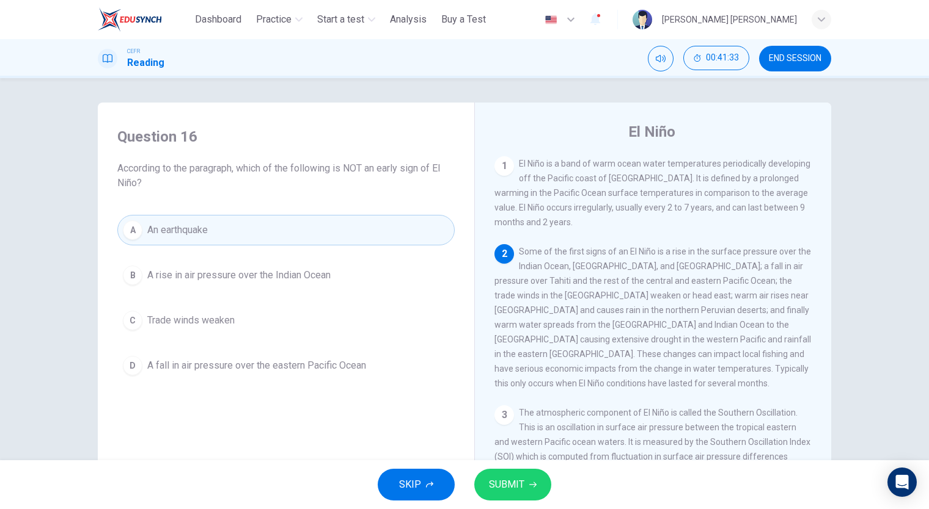
scroll to position [27, 0]
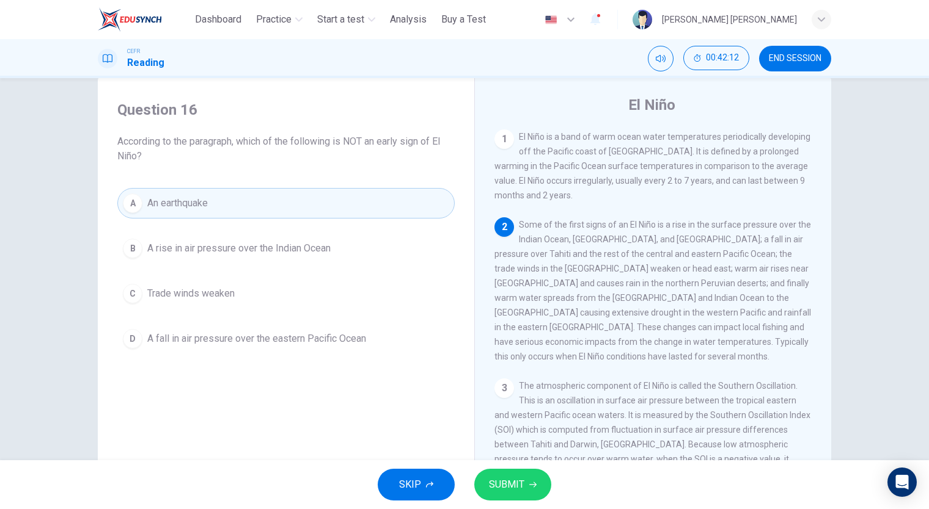
click at [480, 470] on div "SKIP SUBMIT" at bounding box center [464, 485] width 929 height 49
click at [506, 489] on span "SUBMIT" at bounding box center [506, 484] width 35 height 17
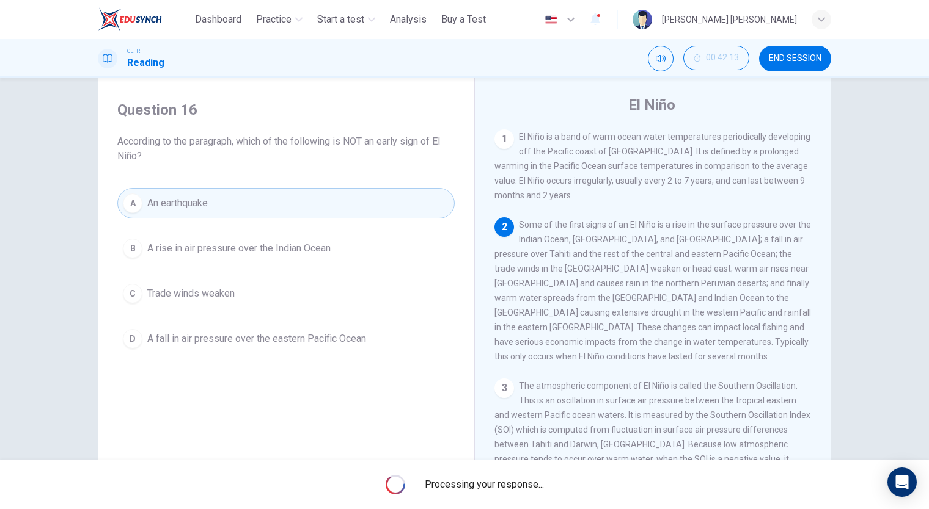
scroll to position [137, 0]
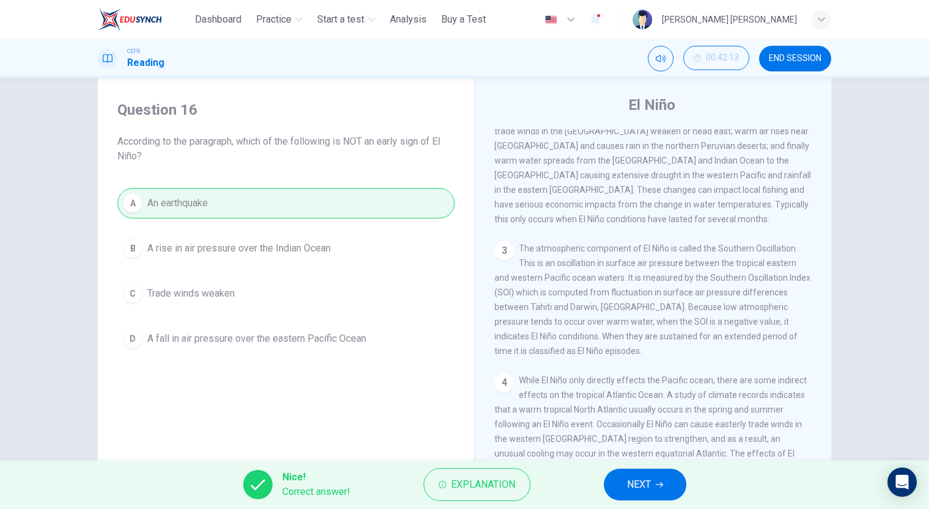
click at [445, 483] on icon "button" at bounding box center [442, 484] width 7 height 7
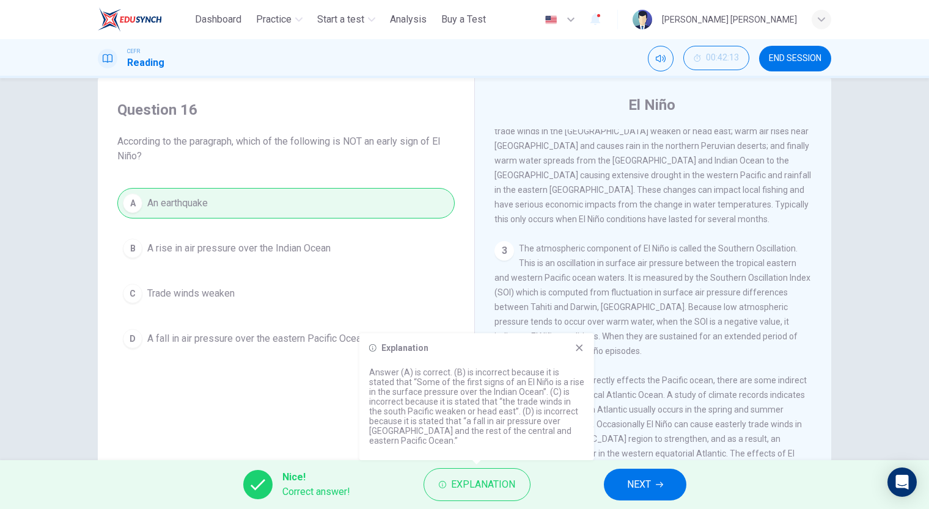
click at [624, 479] on button "NEXT" at bounding box center [645, 485] width 82 height 32
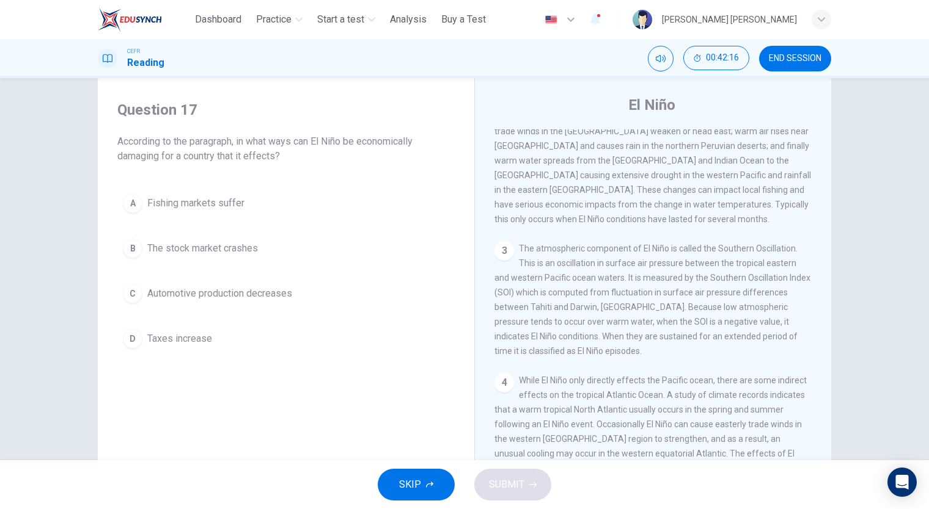
scroll to position [0, 0]
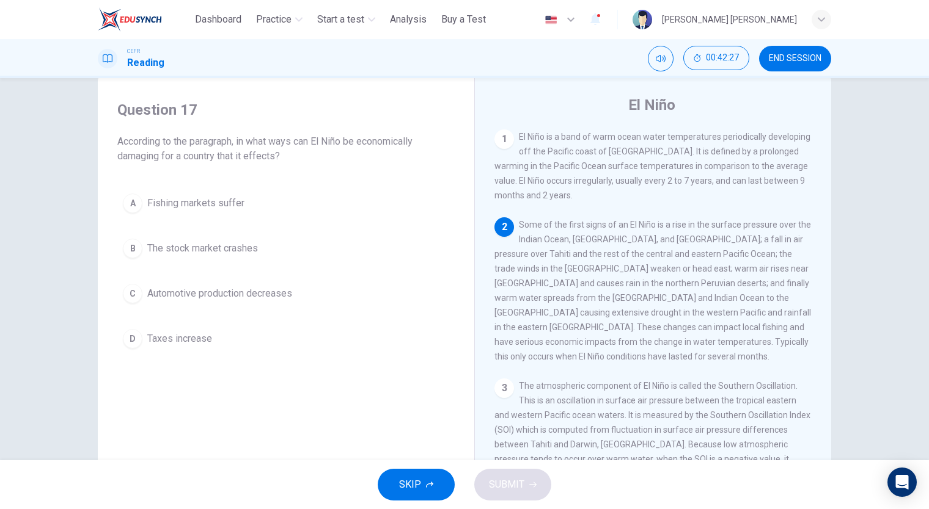
click at [132, 206] on div "A" at bounding box center [133, 204] width 20 height 20
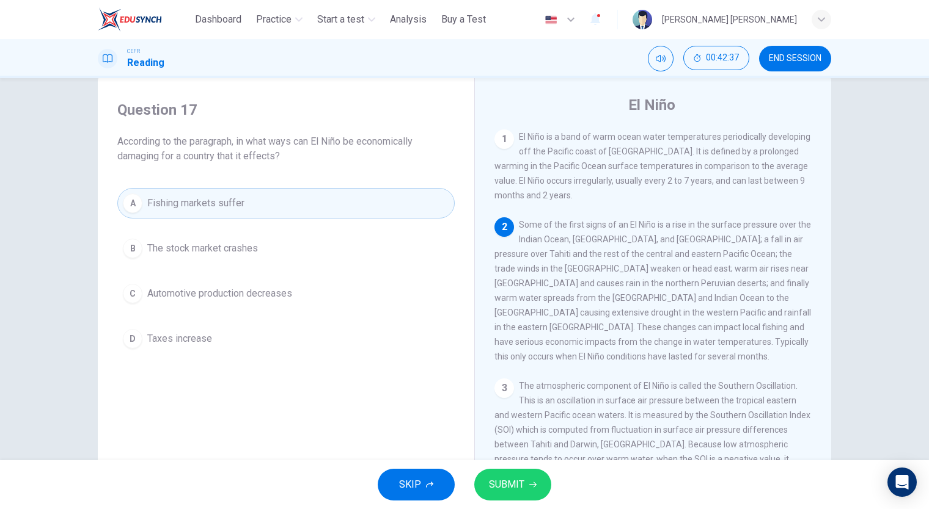
click at [483, 484] on button "SUBMIT" at bounding box center [512, 485] width 77 height 32
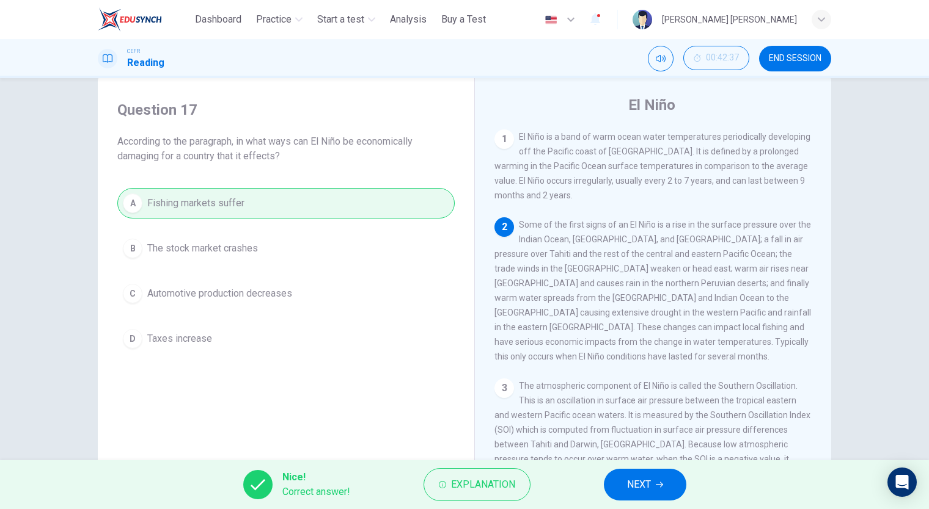
click at [643, 476] on span "NEXT" at bounding box center [639, 484] width 24 height 17
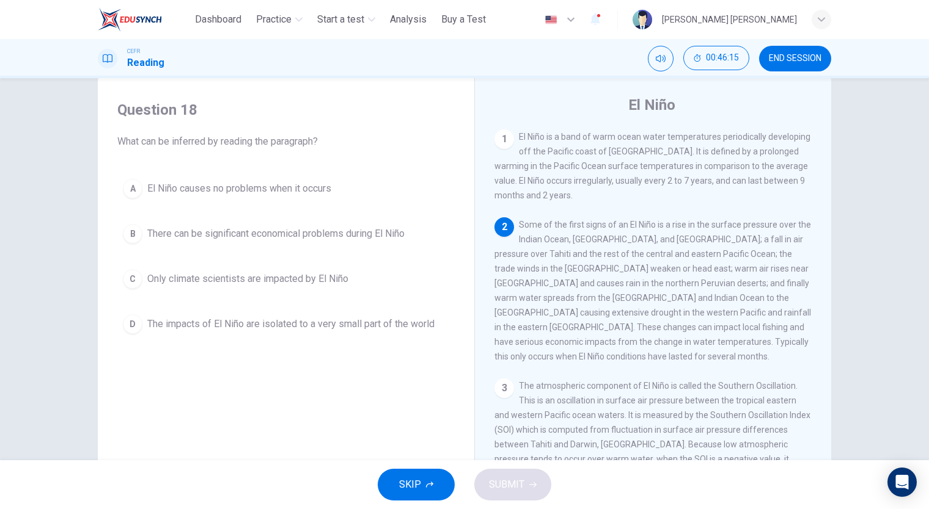
click at [199, 238] on span "There can be significant economical problems during El Niño" at bounding box center [275, 234] width 257 height 15
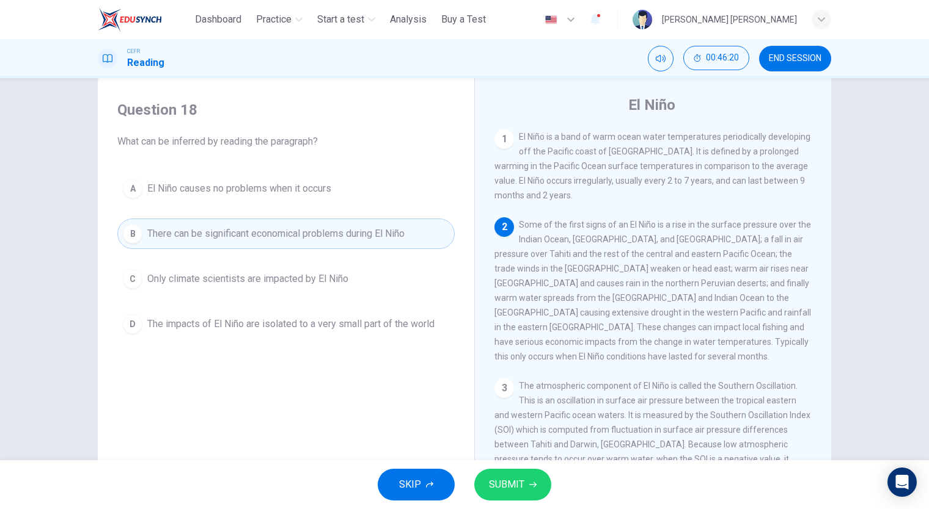
click at [496, 470] on button "SUBMIT" at bounding box center [512, 485] width 77 height 32
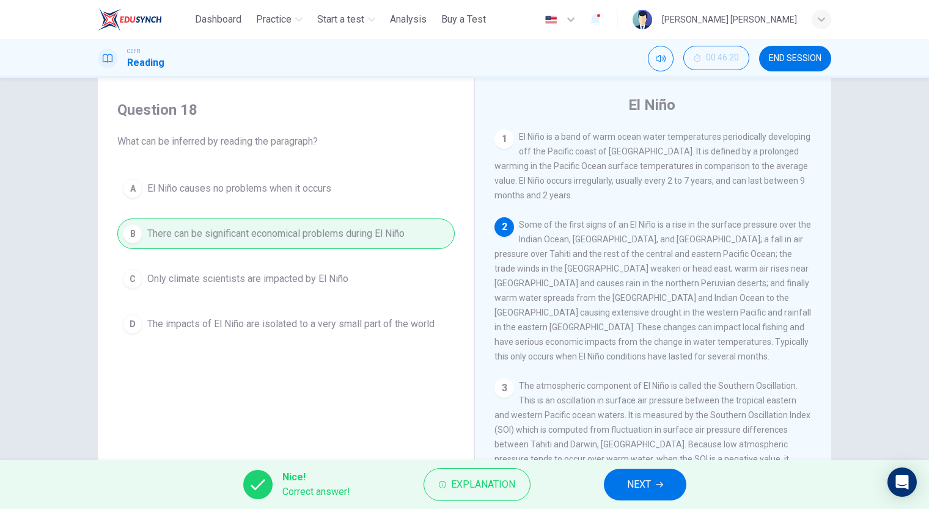
click at [632, 498] on button "NEXT" at bounding box center [645, 485] width 82 height 32
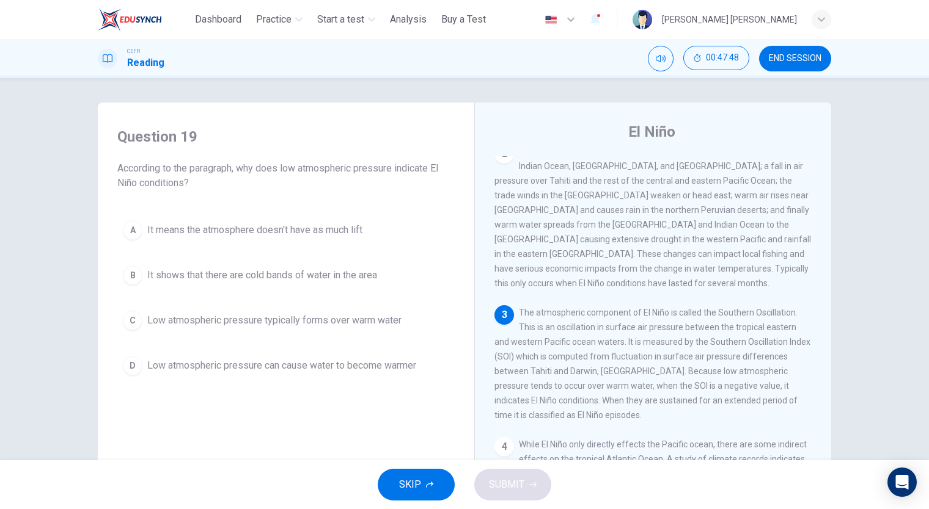
scroll to position [137, 0]
